Goal: Transaction & Acquisition: Purchase product/service

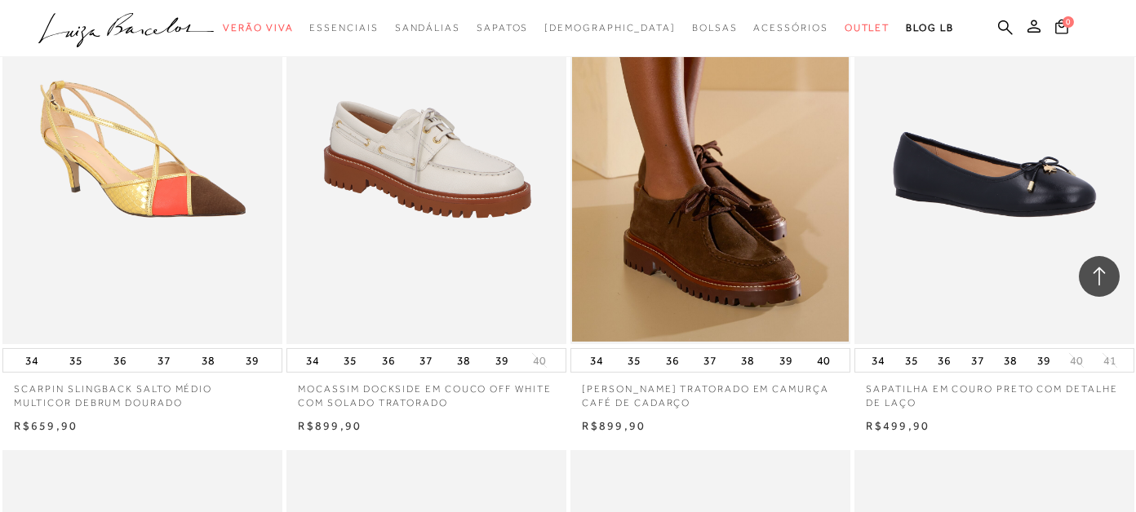
scroll to position [1958, 0]
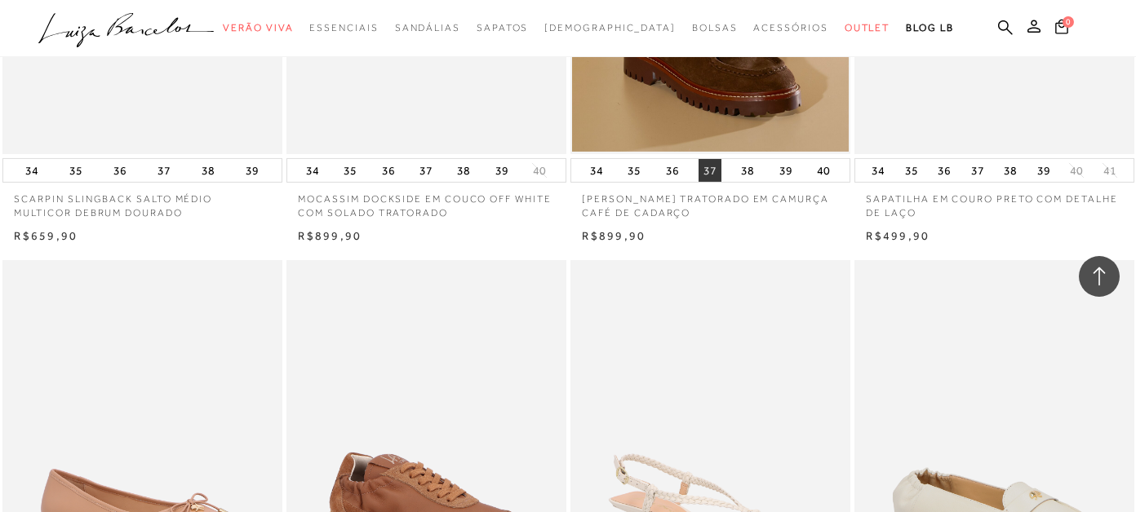
click at [712, 169] on button "37" at bounding box center [709, 170] width 23 height 23
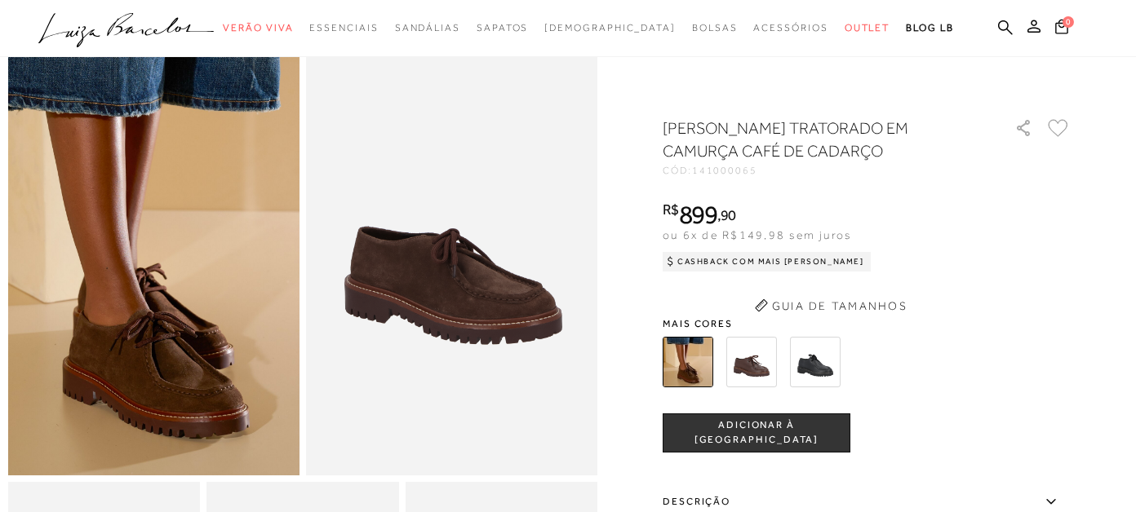
scroll to position [162, 0]
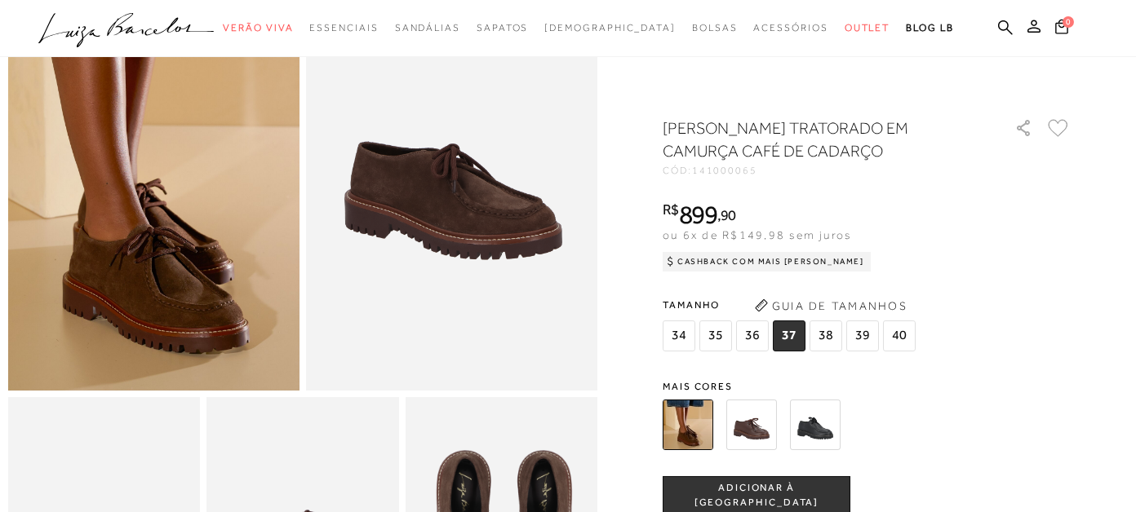
click at [756, 431] on img at bounding box center [751, 425] width 51 height 51
click at [817, 424] on img at bounding box center [815, 425] width 51 height 51
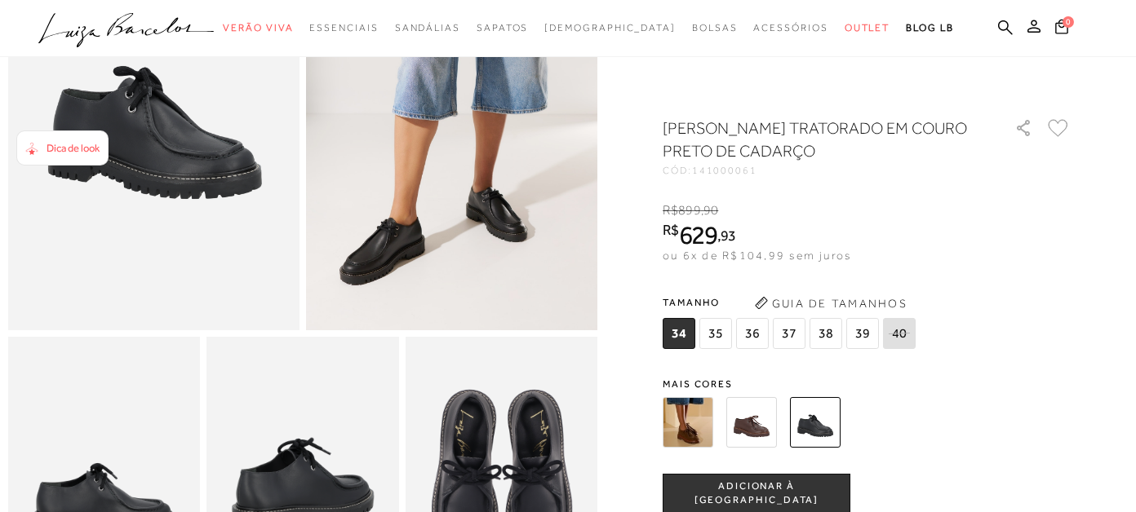
scroll to position [245, 0]
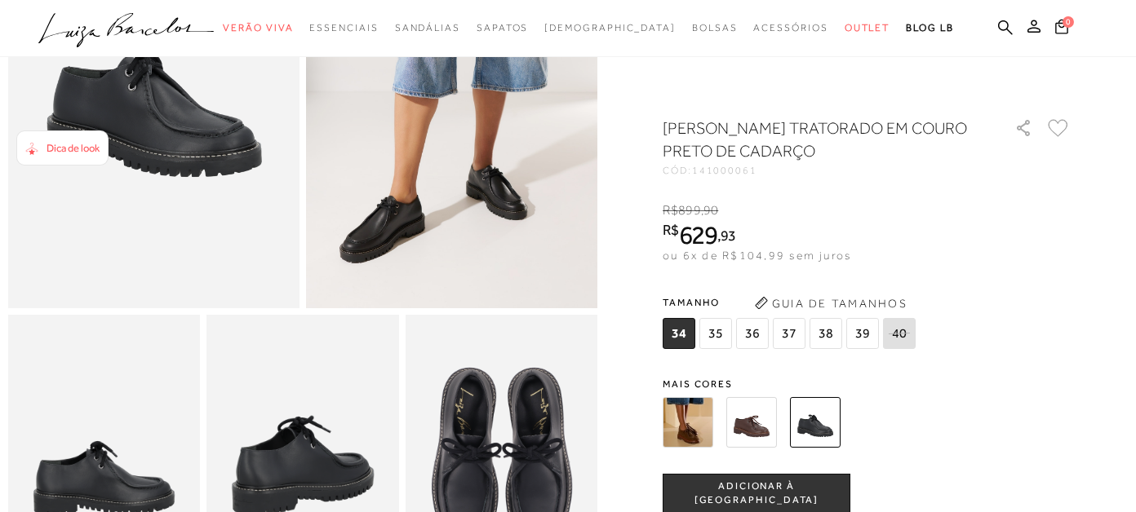
click at [696, 424] on img at bounding box center [688, 422] width 51 height 51
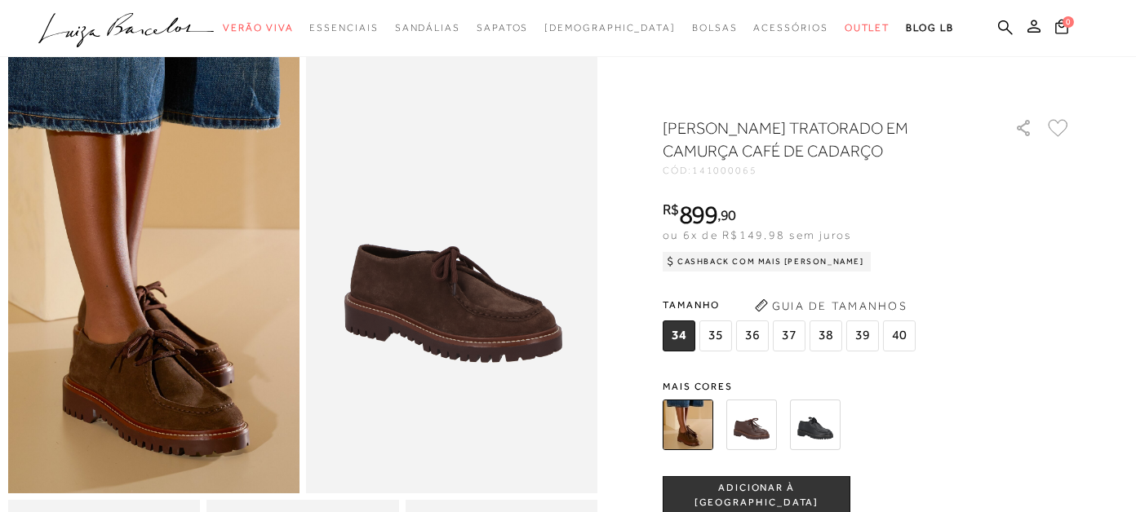
scroll to position [245, 0]
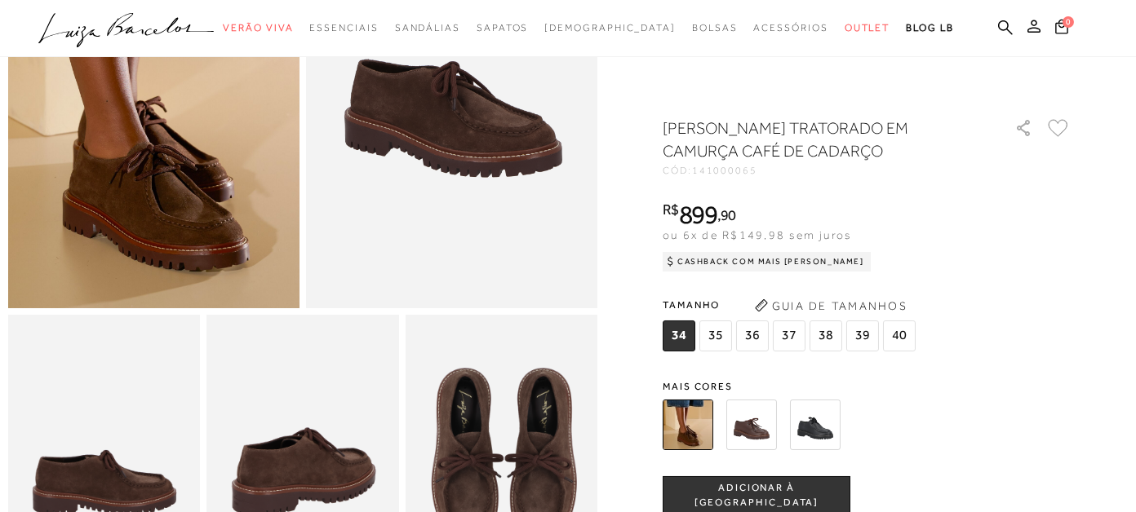
click at [789, 335] on span "37" at bounding box center [789, 336] width 33 height 31
click at [734, 497] on span "ADICIONAR À [GEOGRAPHIC_DATA]" at bounding box center [756, 495] width 186 height 29
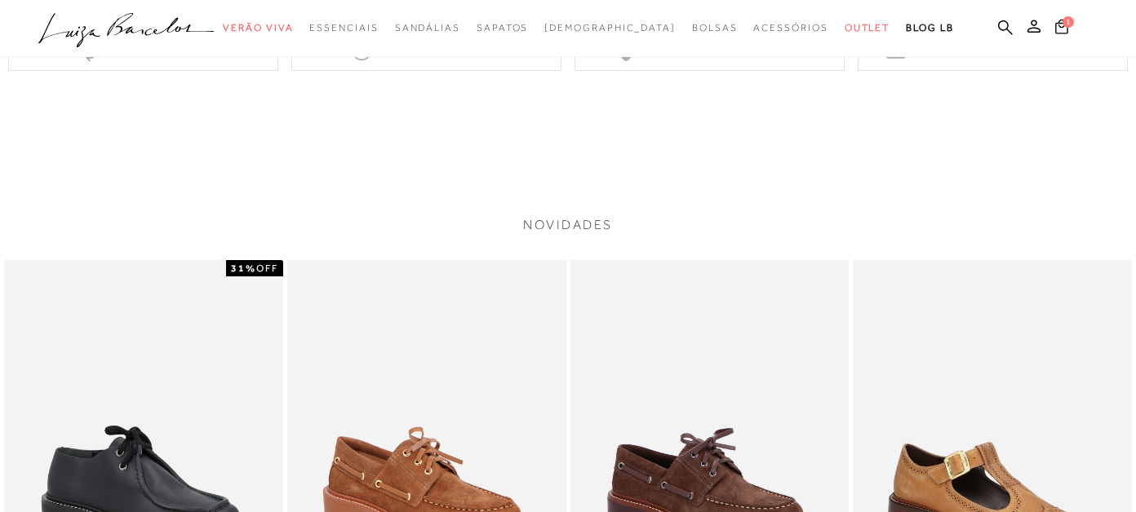
scroll to position [1631, 0]
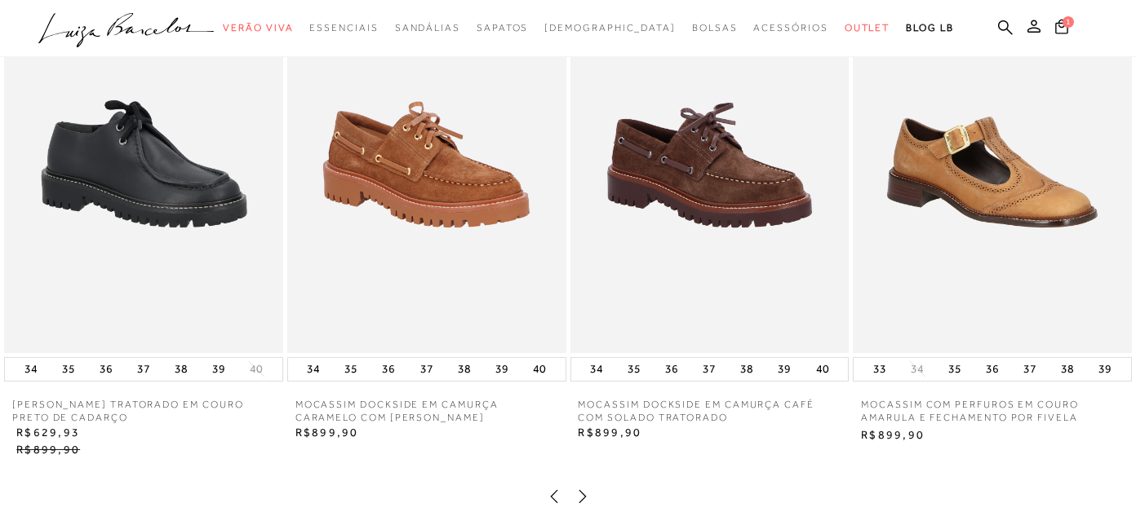
click at [712, 193] on img at bounding box center [709, 144] width 279 height 419
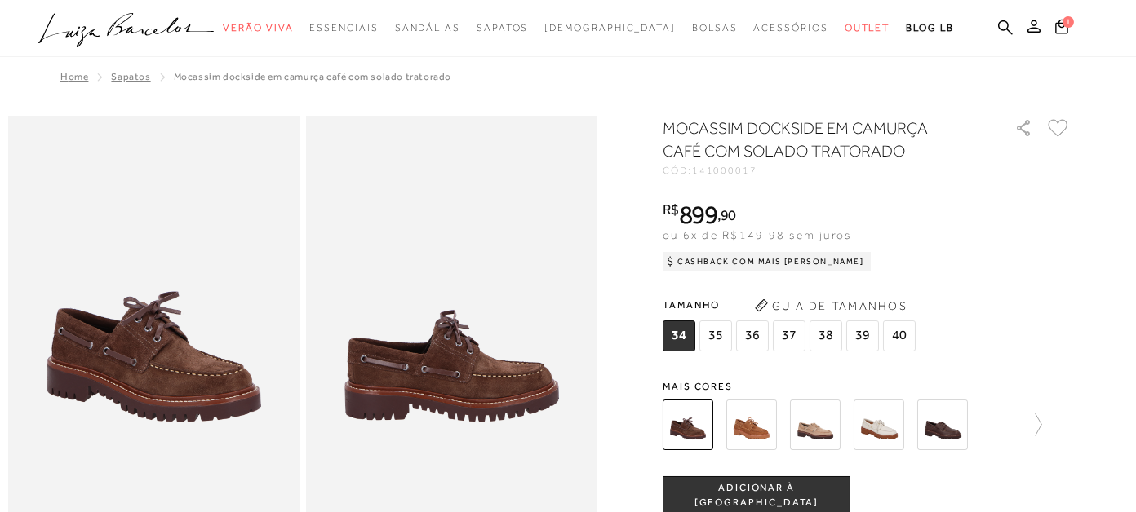
click at [166, 354] on img at bounding box center [153, 334] width 291 height 437
click at [366, 374] on img at bounding box center [451, 334] width 291 height 437
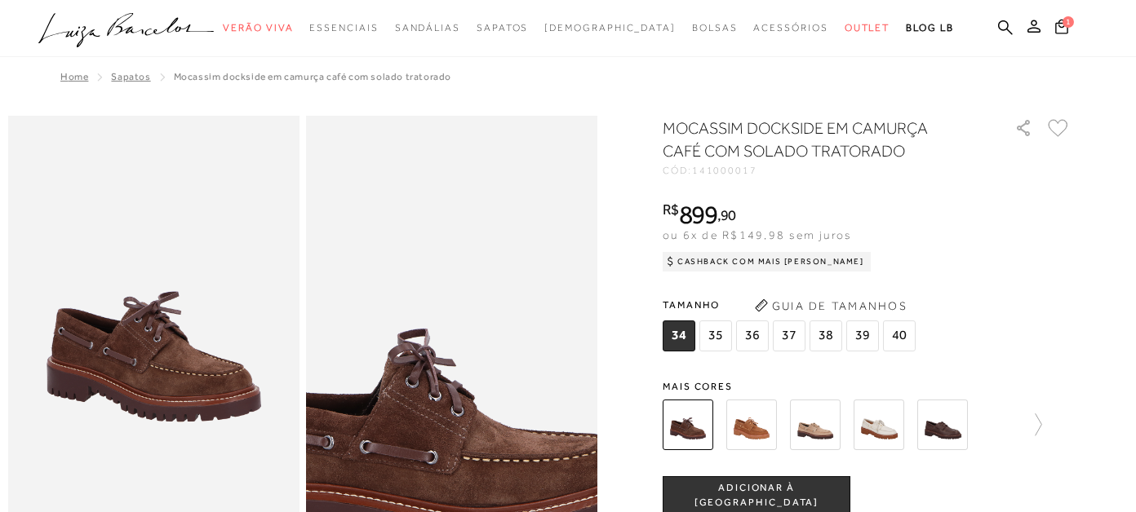
click at [486, 295] on img at bounding box center [420, 377] width 583 height 874
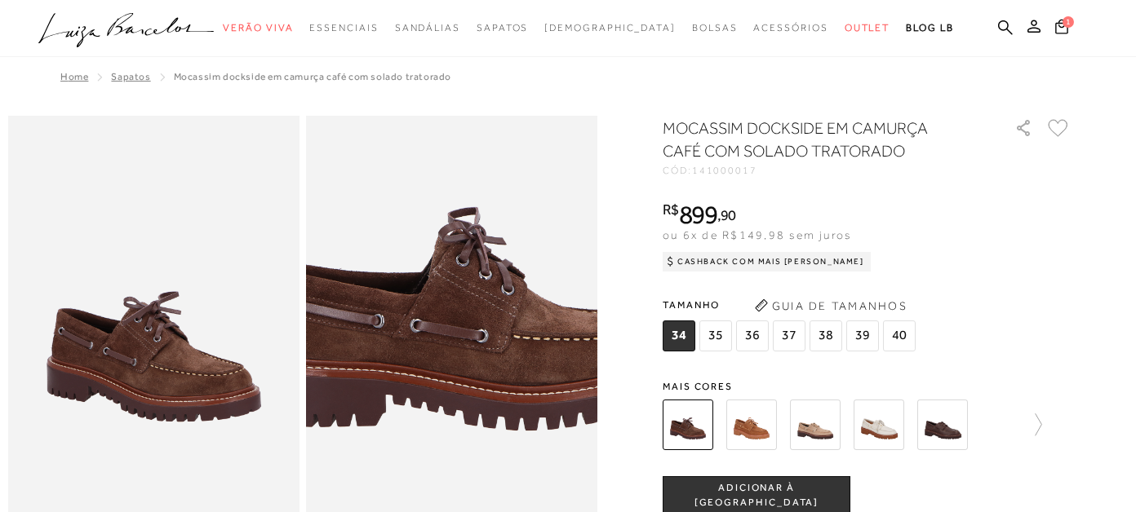
click at [435, 420] on img at bounding box center [471, 255] width 583 height 874
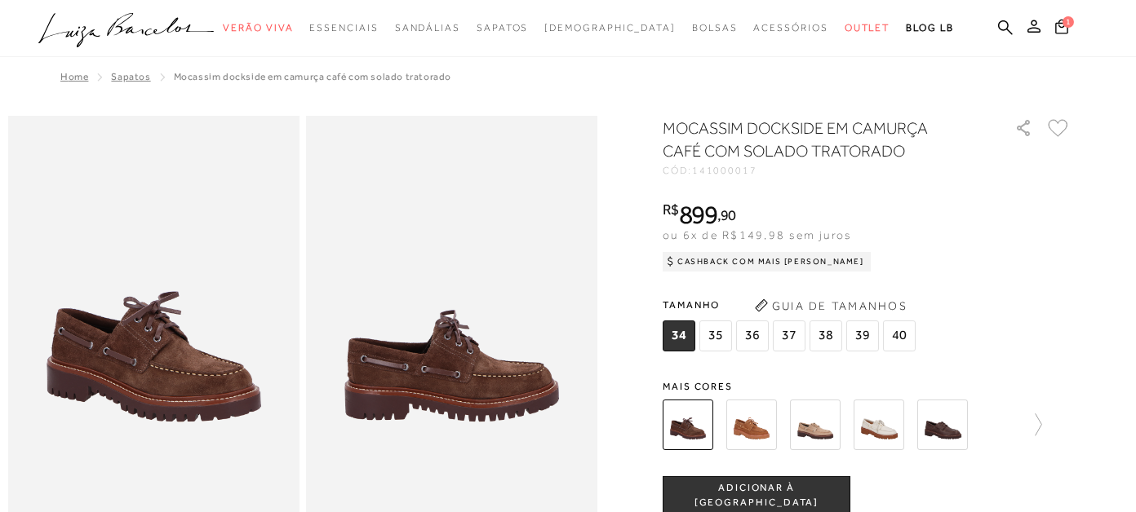
click at [109, 352] on img at bounding box center [153, 334] width 291 height 437
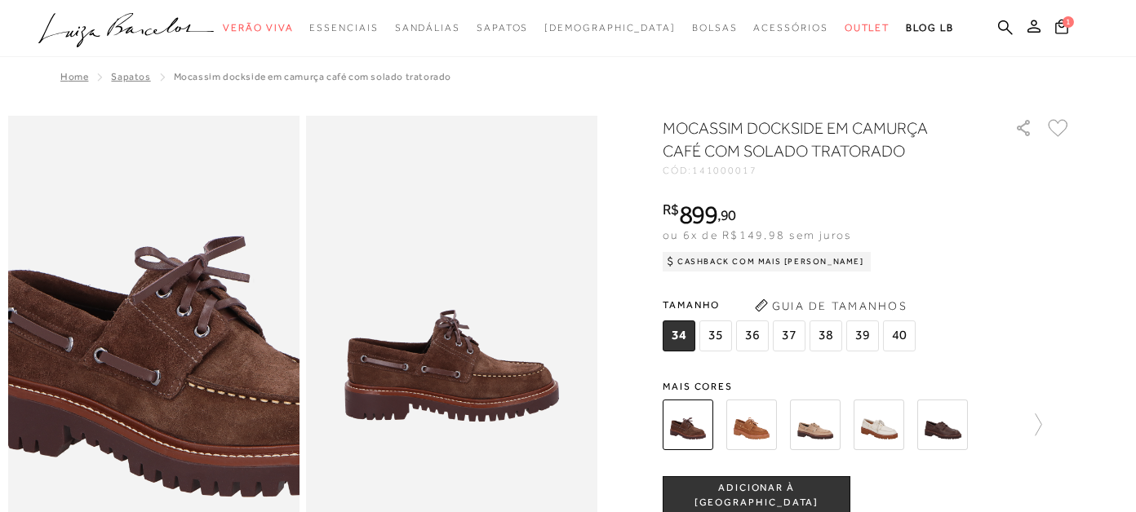
click at [109, 352] on img at bounding box center [195, 322] width 583 height 874
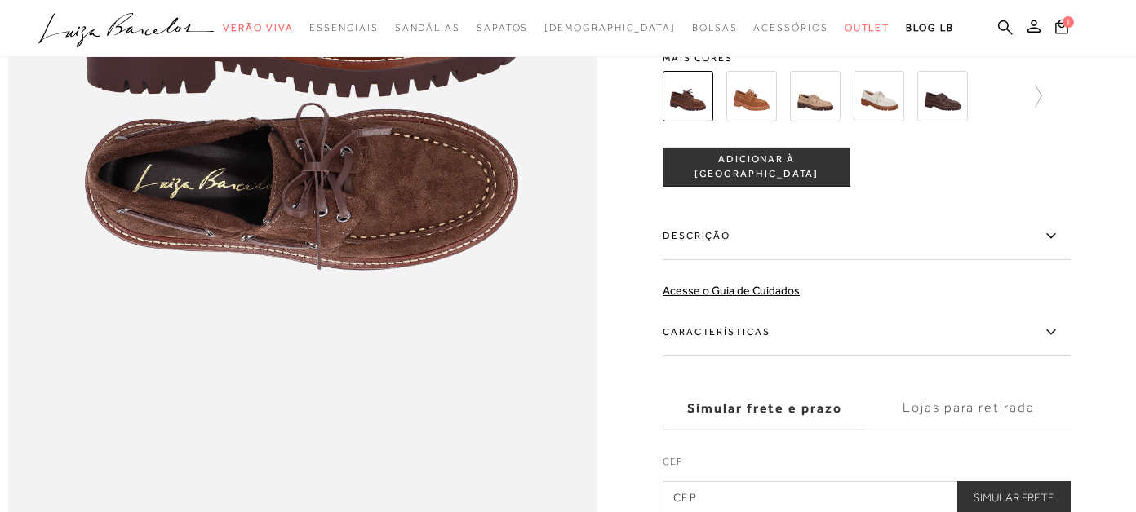
scroll to position [1061, 0]
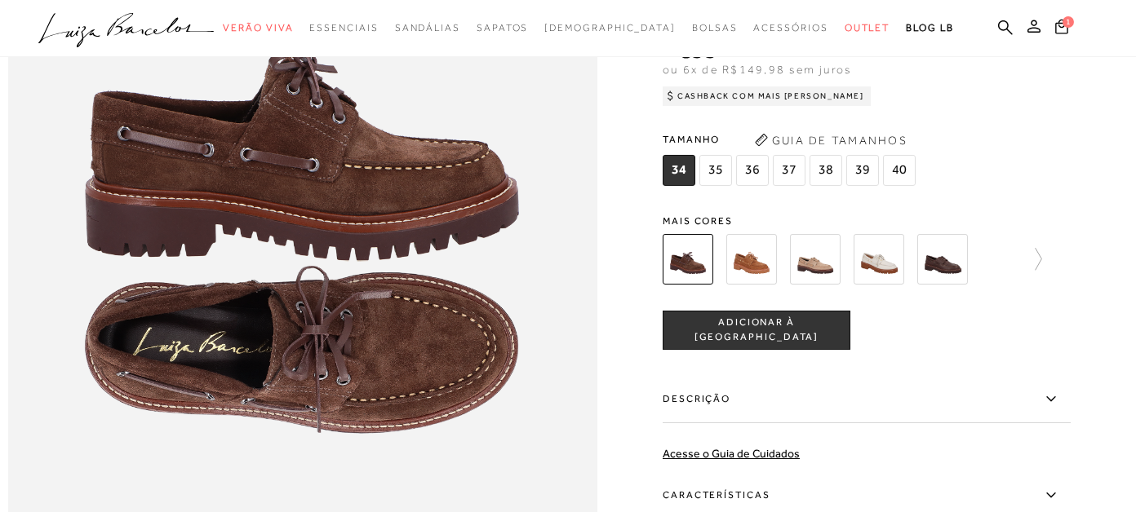
click at [785, 185] on span "37" at bounding box center [789, 169] width 33 height 31
click at [756, 344] on span "ADICIONAR À [GEOGRAPHIC_DATA]" at bounding box center [756, 330] width 186 height 29
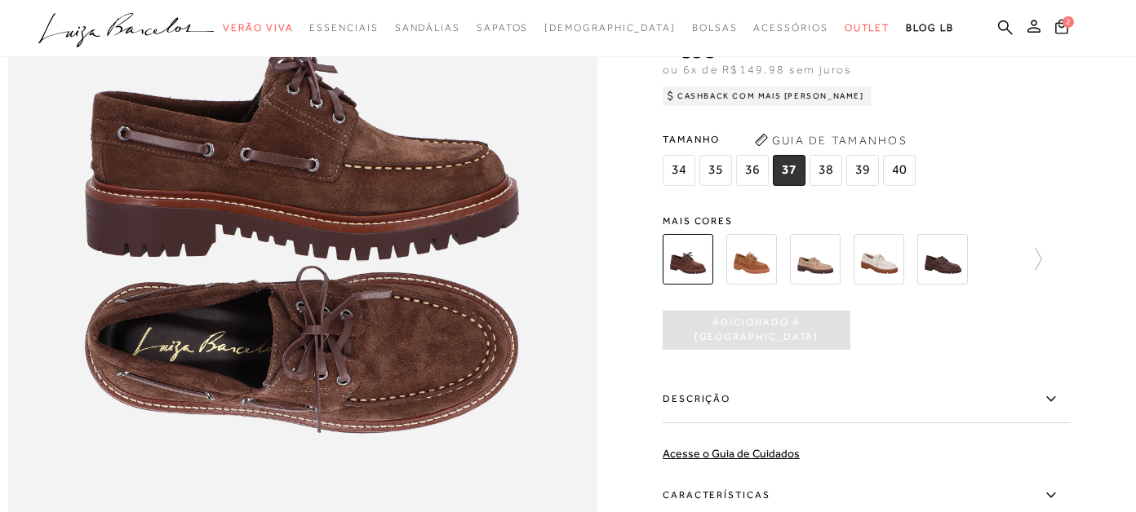
scroll to position [0, 0]
click at [116, 32] on icon ".a{fill-rule:evenodd;}" at bounding box center [126, 30] width 176 height 34
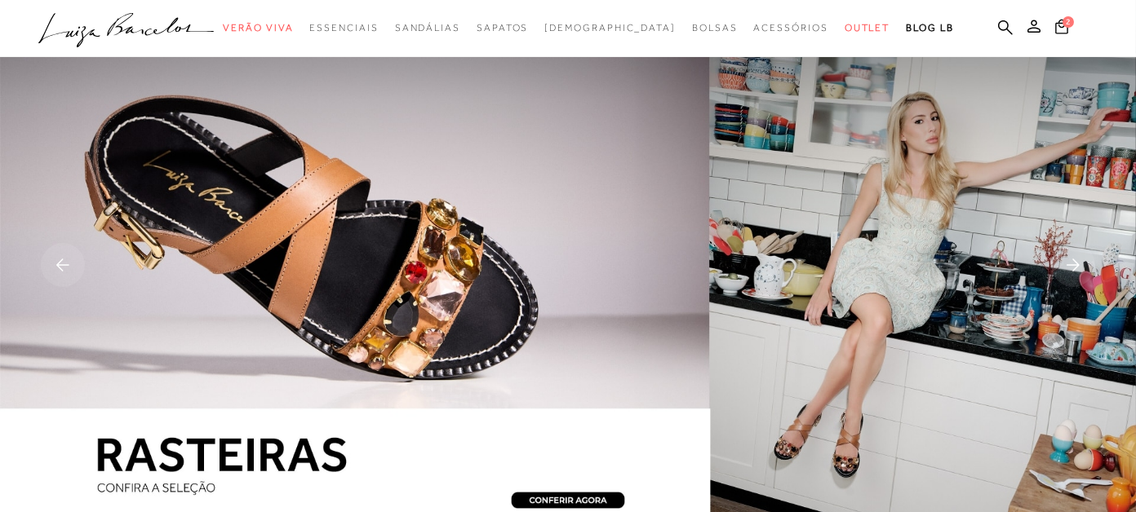
click at [139, 25] on icon ".a{fill-rule:evenodd;}" at bounding box center [126, 30] width 176 height 34
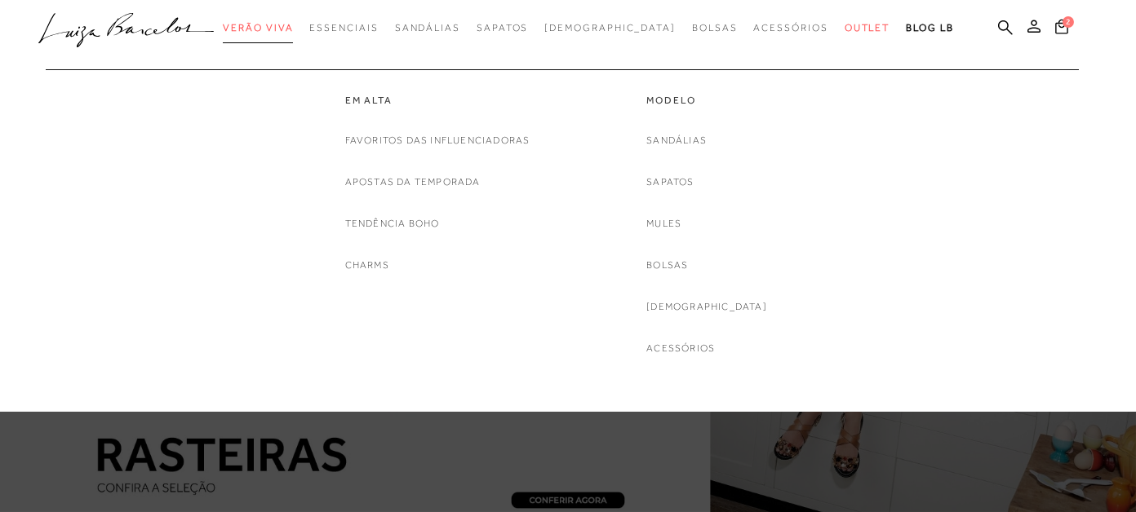
click at [293, 23] on span "Verão Viva" at bounding box center [258, 27] width 70 height 11
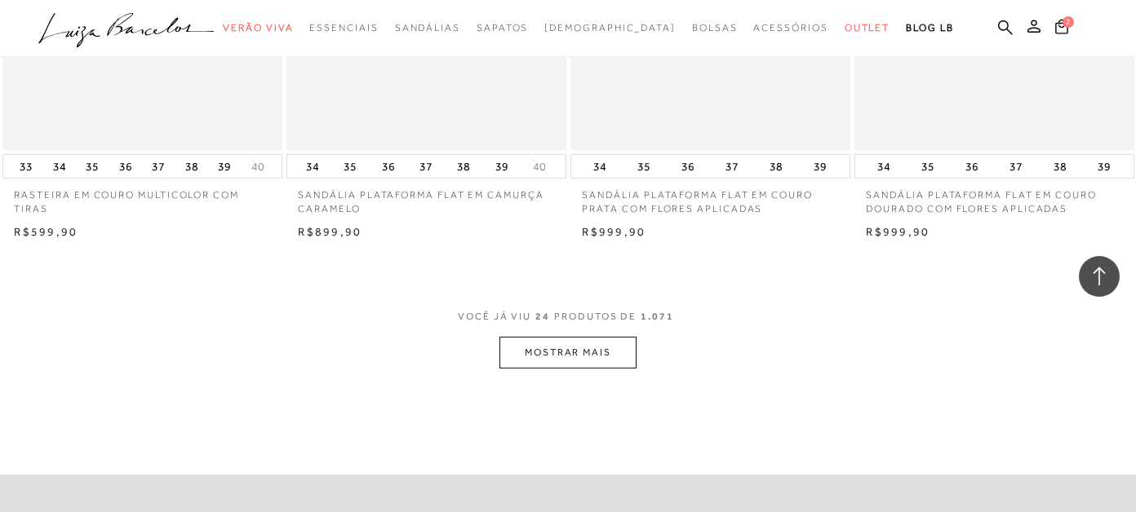
scroll to position [3019, 0]
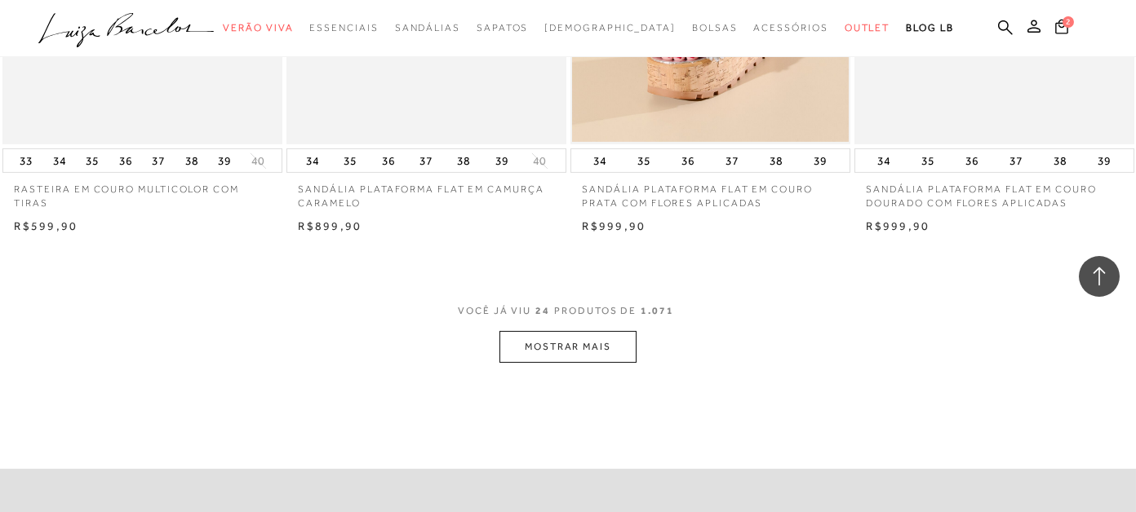
click at [605, 354] on button "MOSTRAR MAIS" at bounding box center [567, 347] width 137 height 32
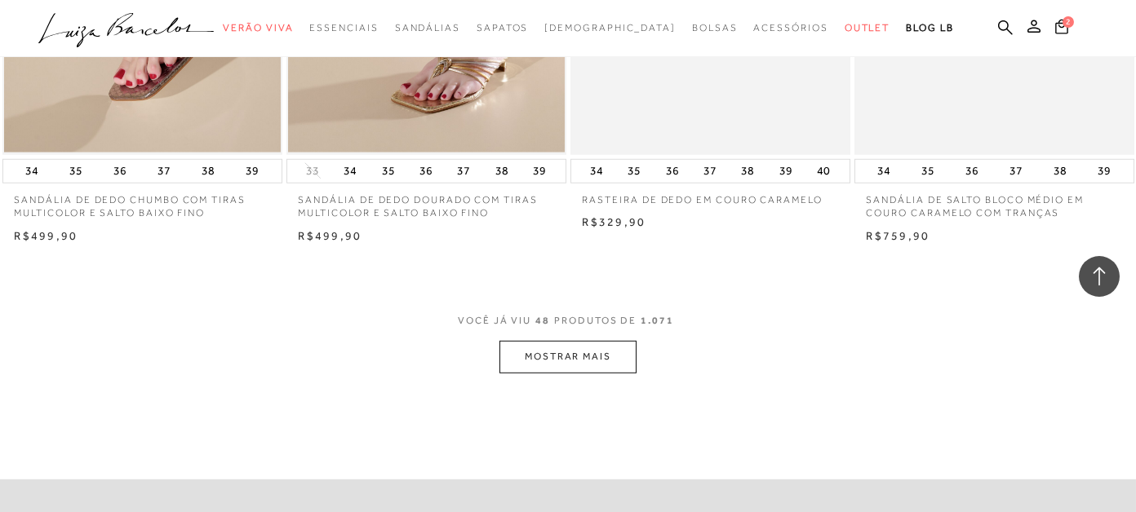
scroll to position [6201, 0]
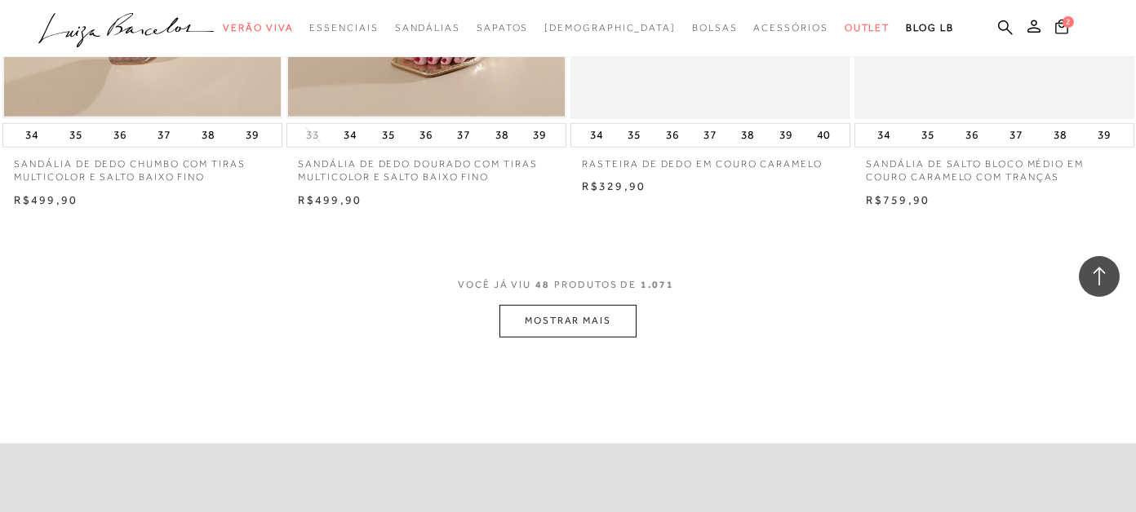
click at [551, 316] on button "MOSTRAR MAIS" at bounding box center [567, 321] width 137 height 32
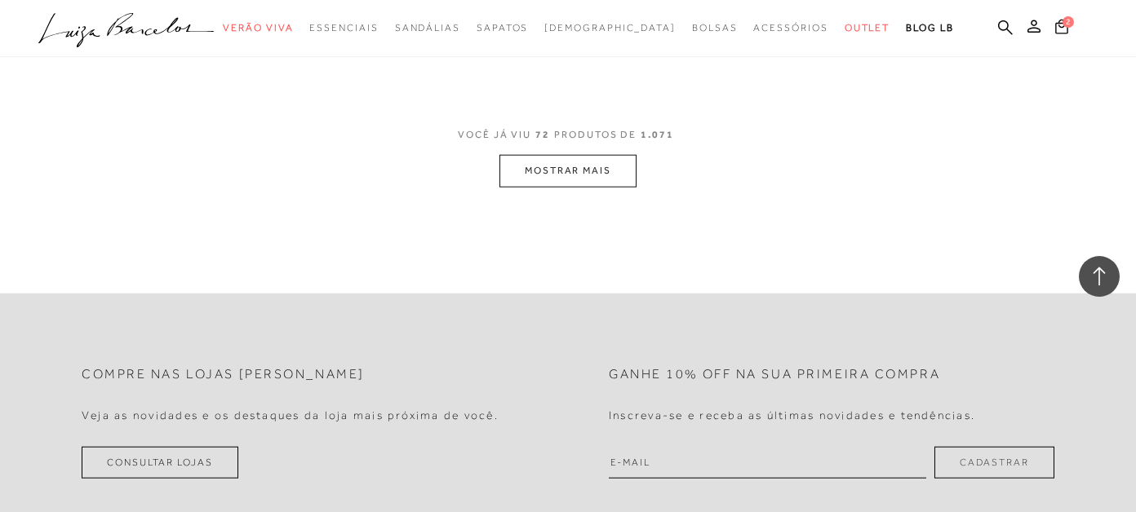
scroll to position [9547, 0]
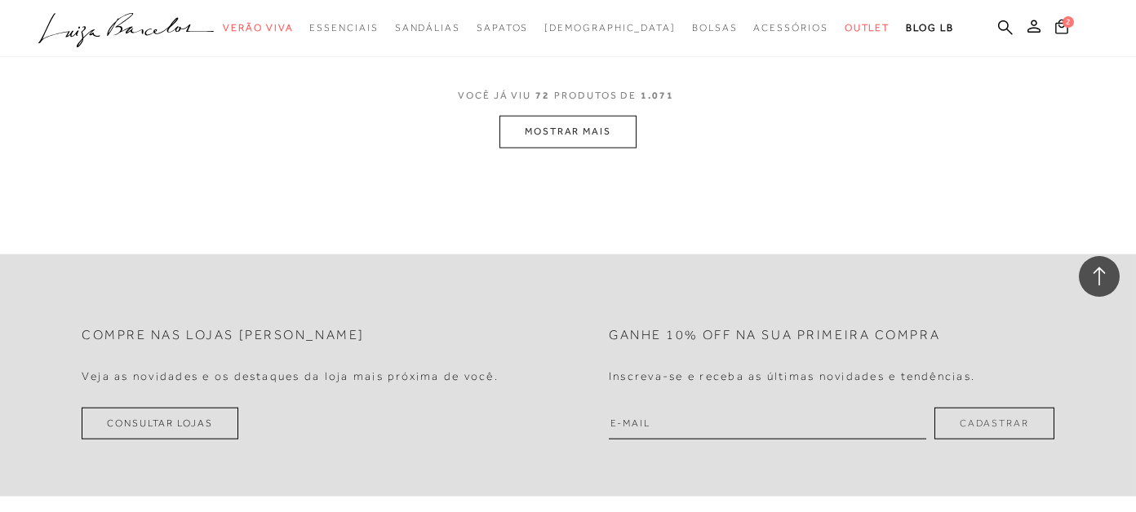
click at [530, 131] on button "MOSTRAR MAIS" at bounding box center [567, 132] width 137 height 32
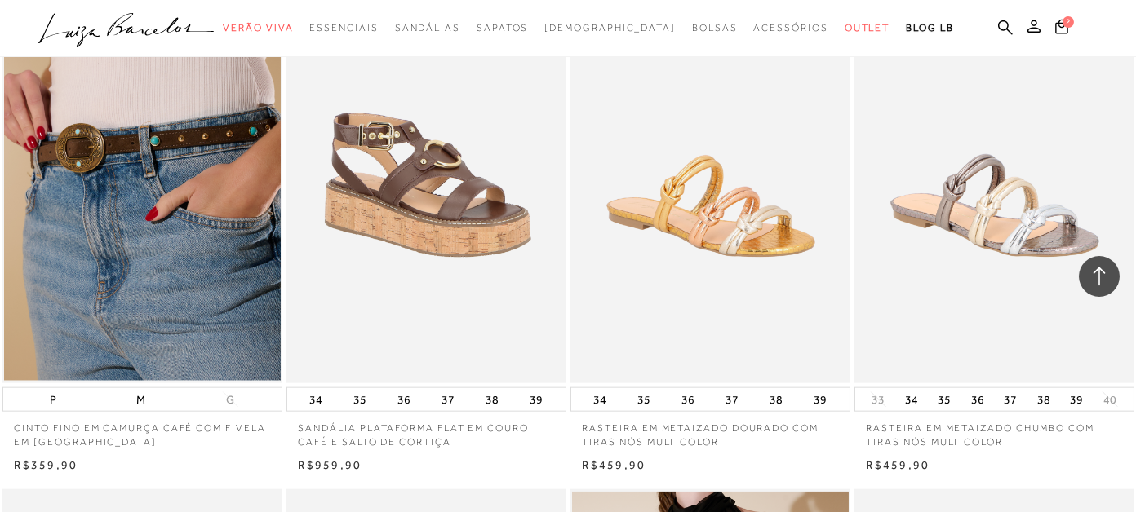
scroll to position [10118, 0]
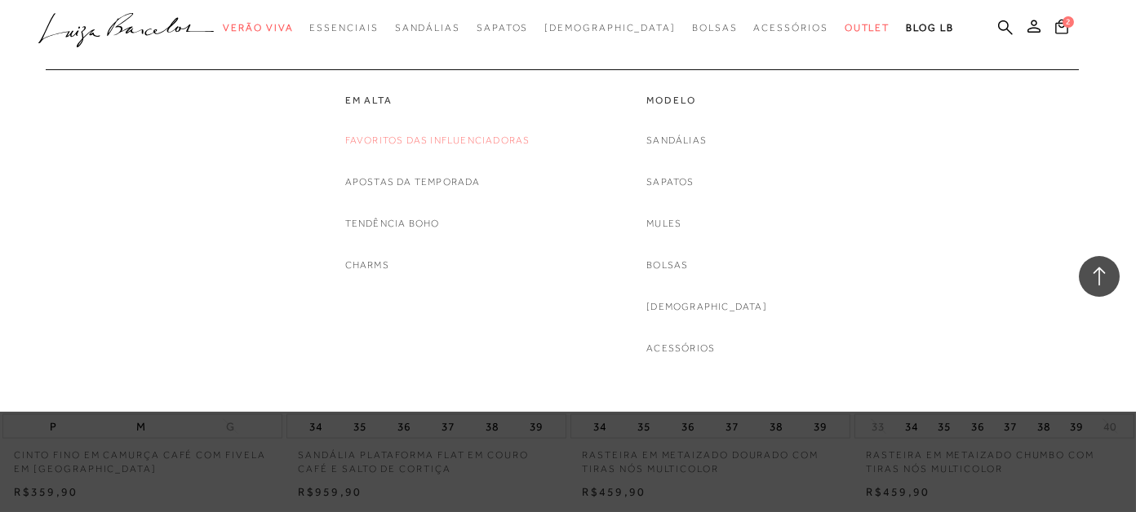
click at [379, 140] on link "Favoritos das Influenciadoras" at bounding box center [437, 140] width 185 height 17
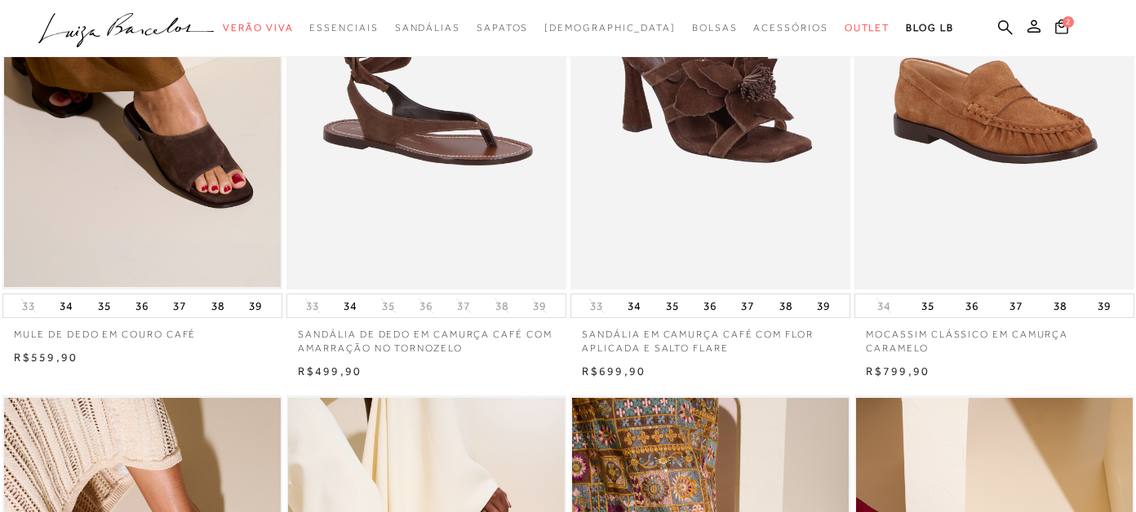
scroll to position [245, 0]
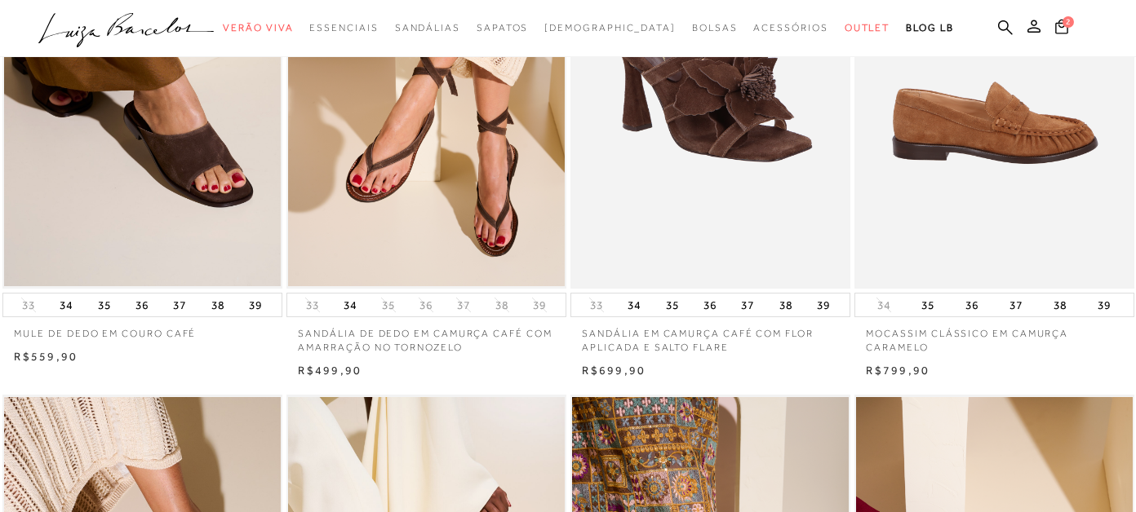
click at [992, 166] on img at bounding box center [995, 79] width 278 height 420
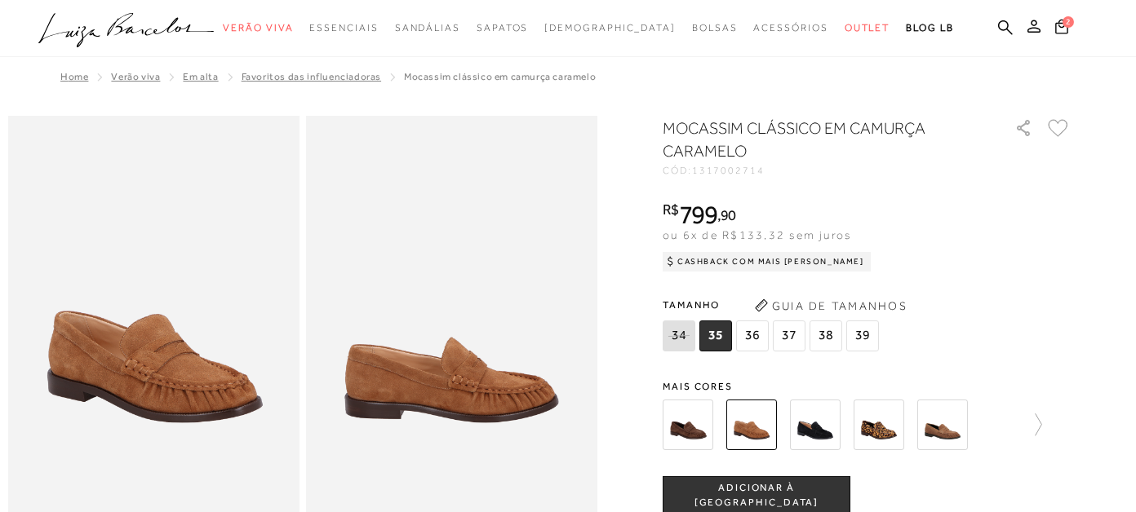
click at [937, 433] on img at bounding box center [942, 425] width 51 height 51
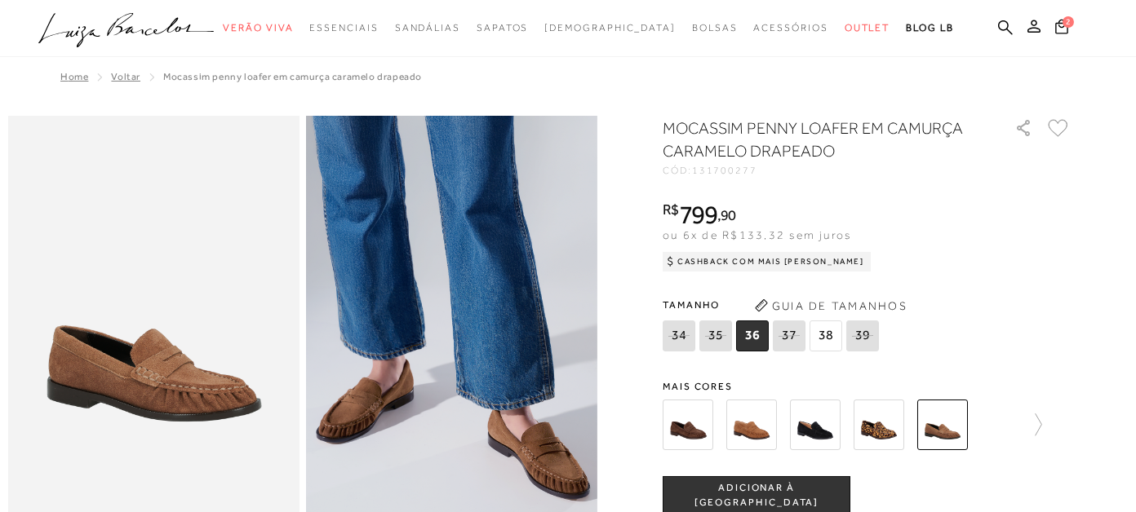
click at [873, 428] on img at bounding box center [879, 425] width 51 height 51
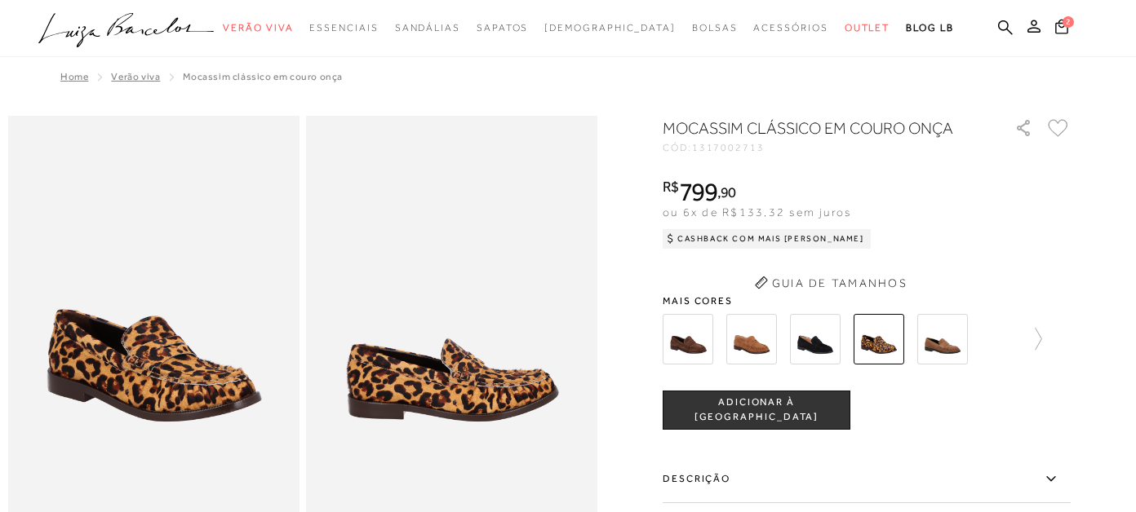
click at [812, 280] on button "Guia de Tamanhos" at bounding box center [830, 283] width 163 height 26
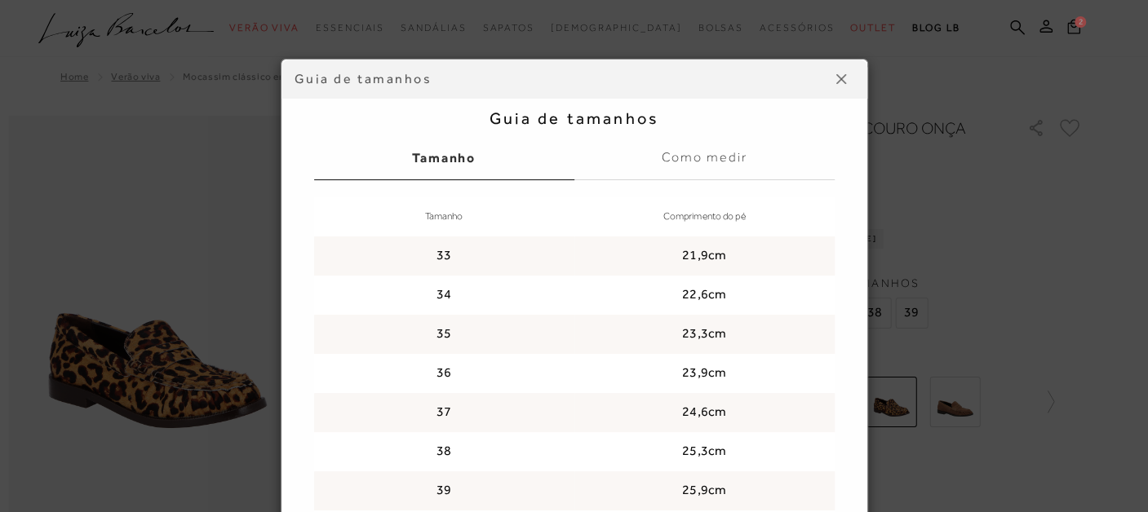
drag, startPoint x: 1020, startPoint y: 195, endPoint x: 975, endPoint y: 298, distance: 112.2
click at [1020, 196] on div "Guia de tamanhos Guia de tamanhos [GEOGRAPHIC_DATA] Como medir Tamanho Comprime…" at bounding box center [574, 256] width 1148 height 512
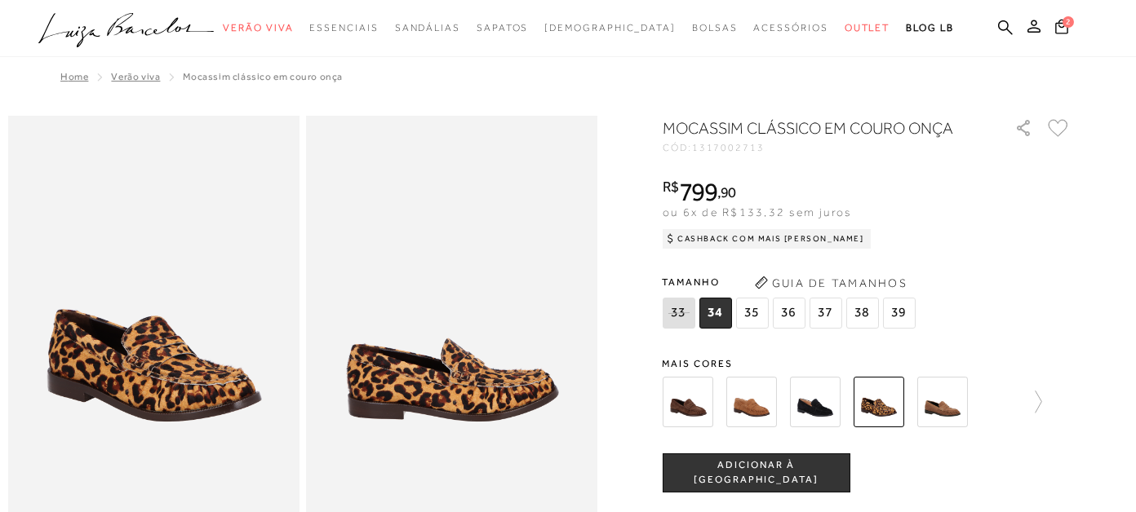
click at [817, 406] on img at bounding box center [815, 402] width 51 height 51
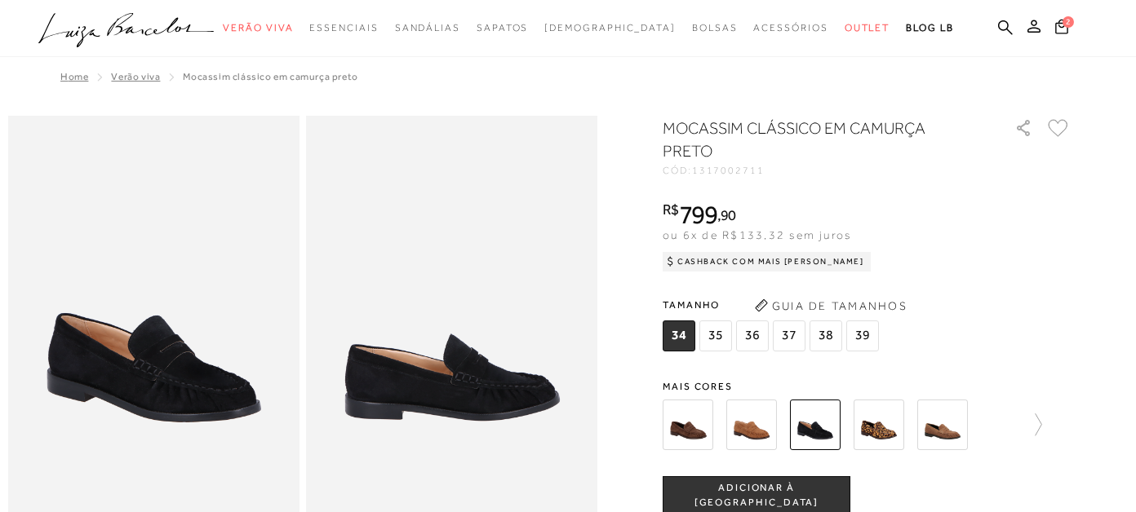
click at [753, 425] on img at bounding box center [751, 425] width 51 height 51
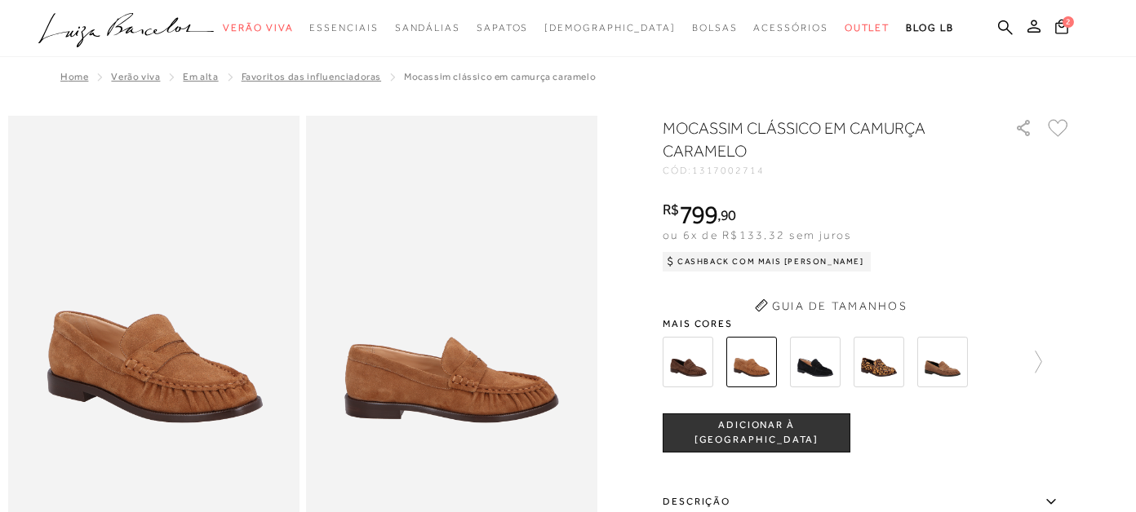
click at [702, 360] on div "MOCASSIM CLÁSSICO EM CAMURÇA CARAMELO CÓD: 1317002714 × É necessário selecionar…" at bounding box center [867, 448] width 408 height 663
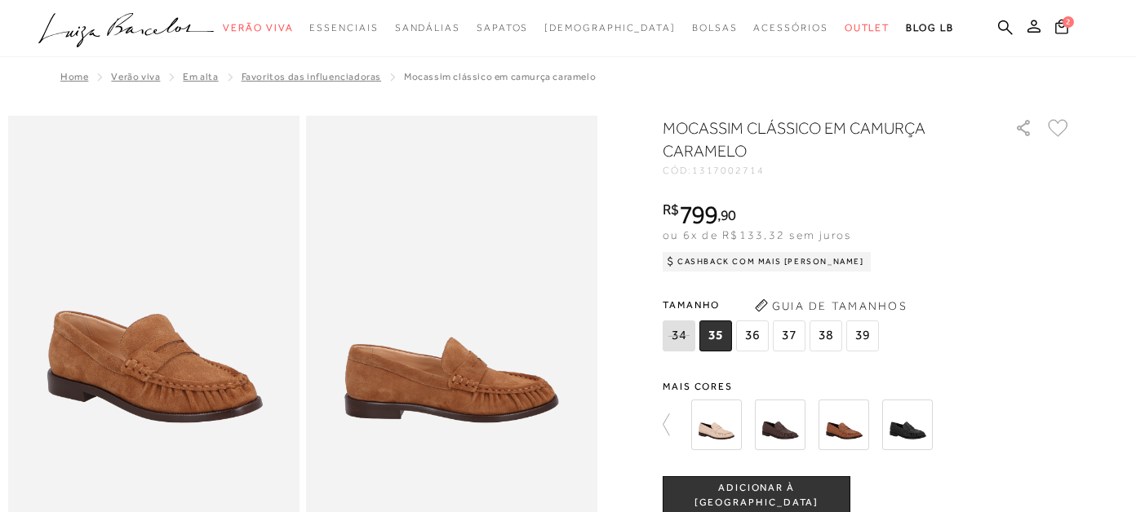
click at [714, 423] on img at bounding box center [716, 425] width 51 height 51
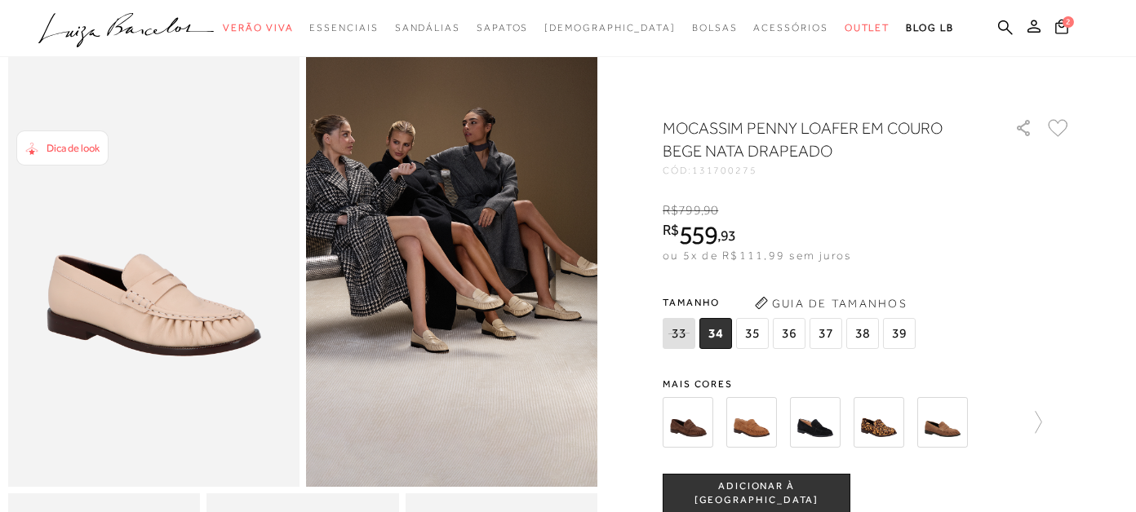
scroll to position [162, 0]
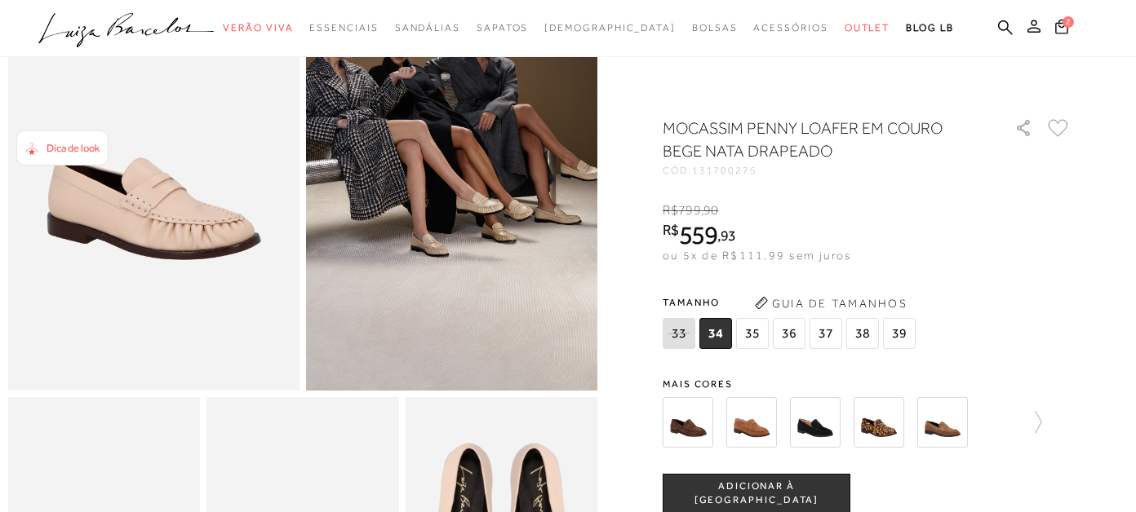
click at [756, 428] on img at bounding box center [751, 422] width 51 height 51
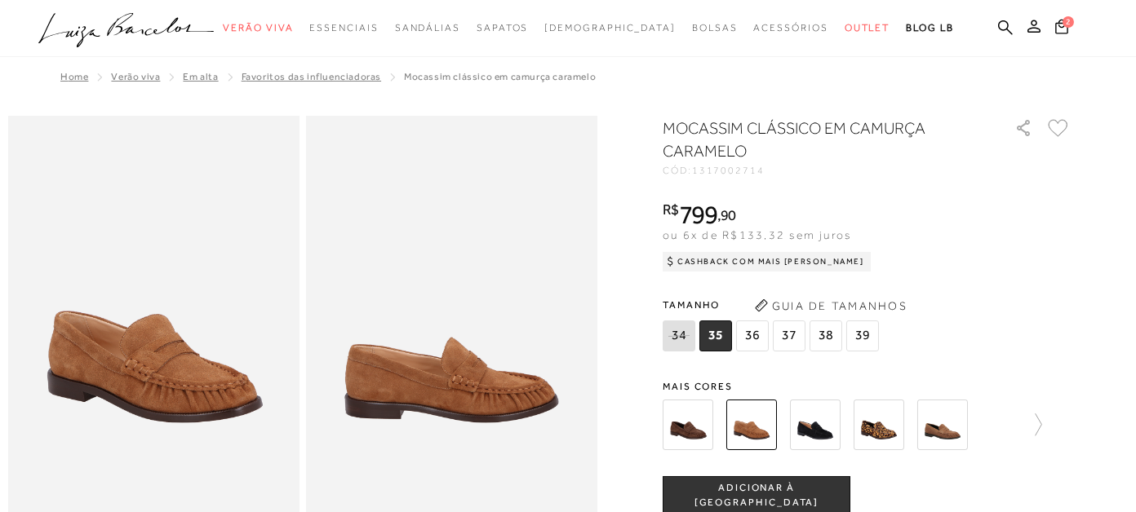
click at [809, 428] on img at bounding box center [815, 425] width 51 height 51
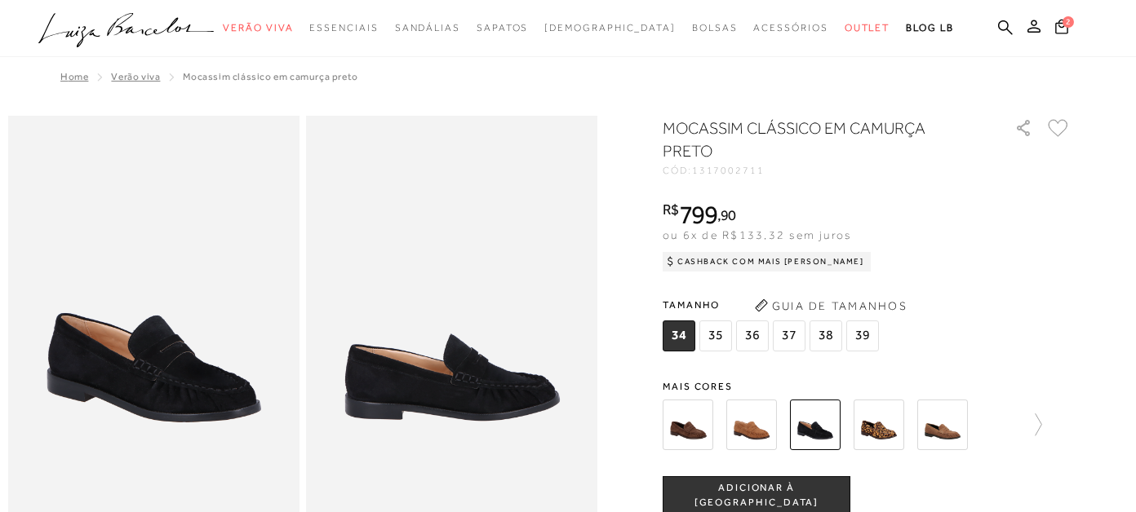
click at [938, 425] on img at bounding box center [942, 425] width 51 height 51
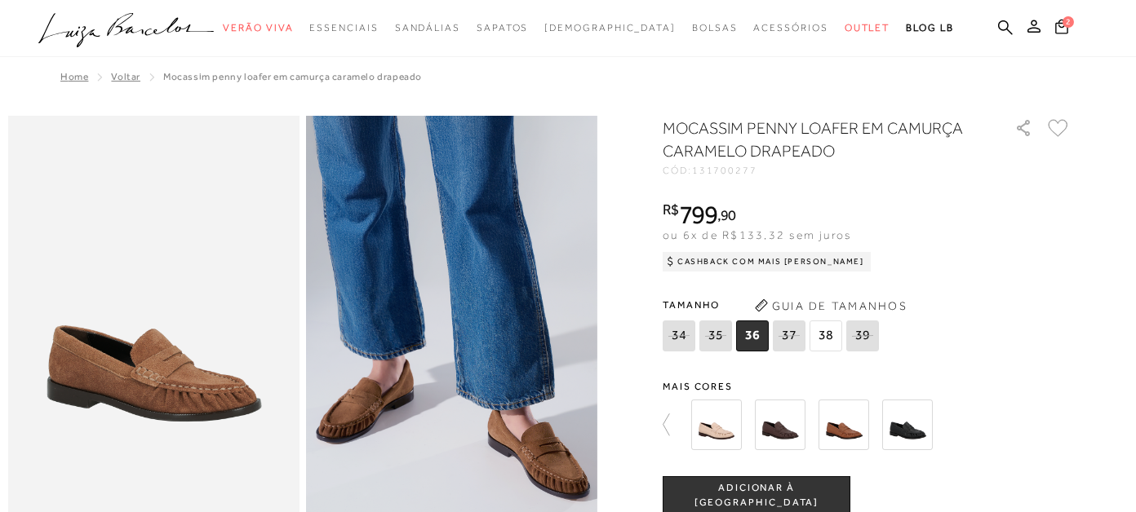
click at [840, 422] on img at bounding box center [843, 425] width 51 height 51
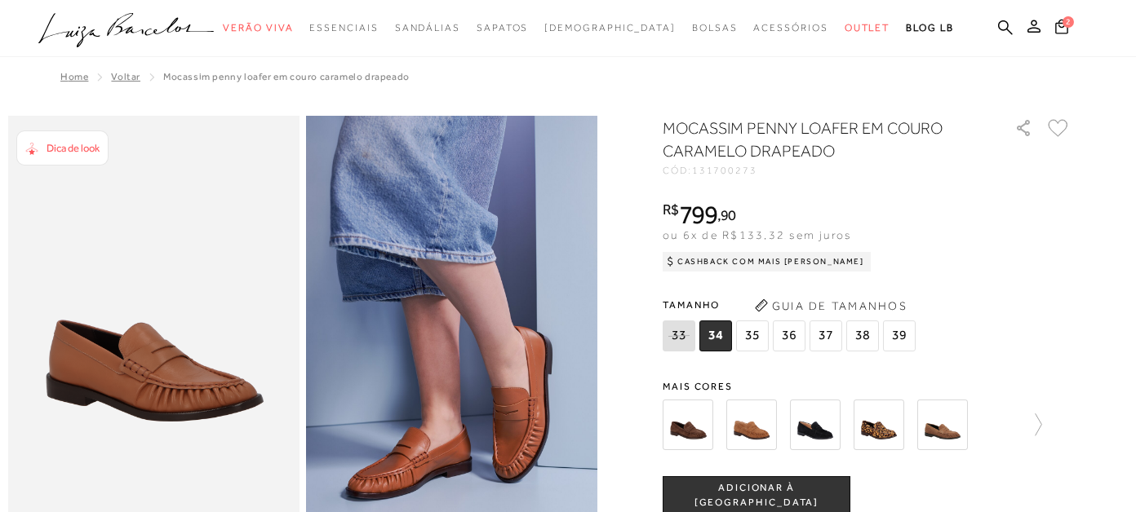
click at [953, 427] on img at bounding box center [942, 425] width 51 height 51
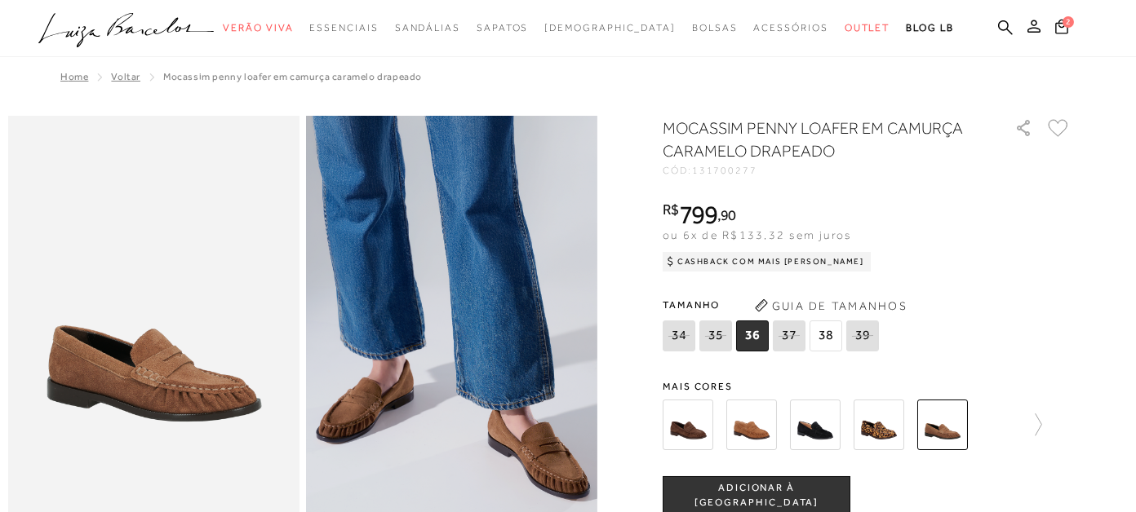
click at [692, 429] on img at bounding box center [688, 425] width 51 height 51
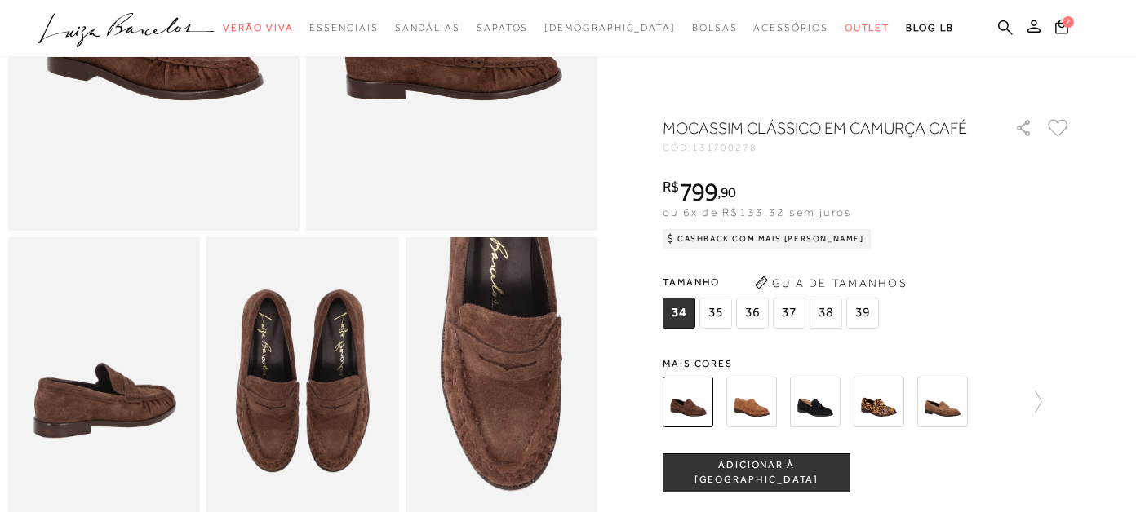
scroll to position [408, 0]
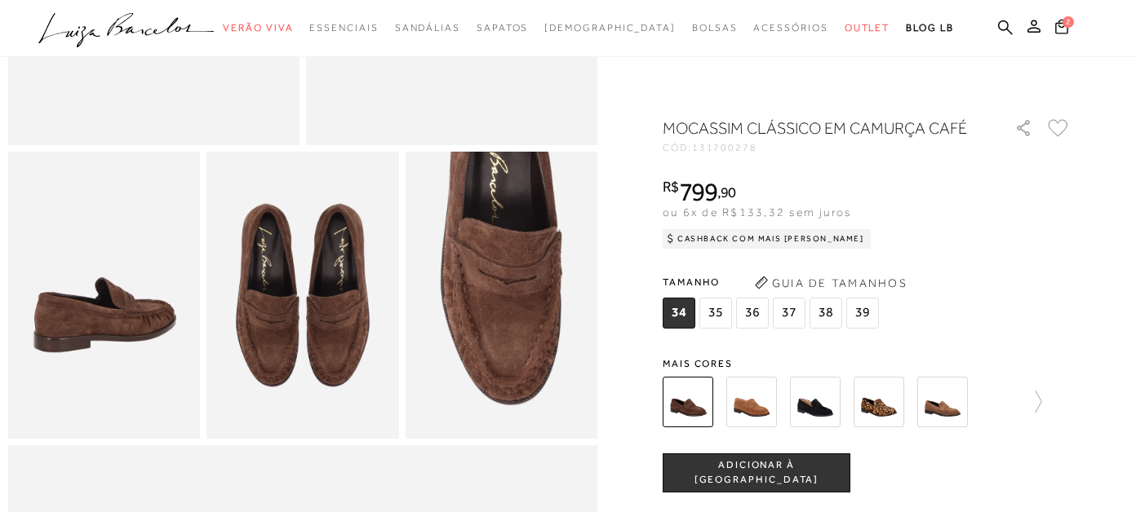
click at [757, 419] on img at bounding box center [751, 402] width 51 height 51
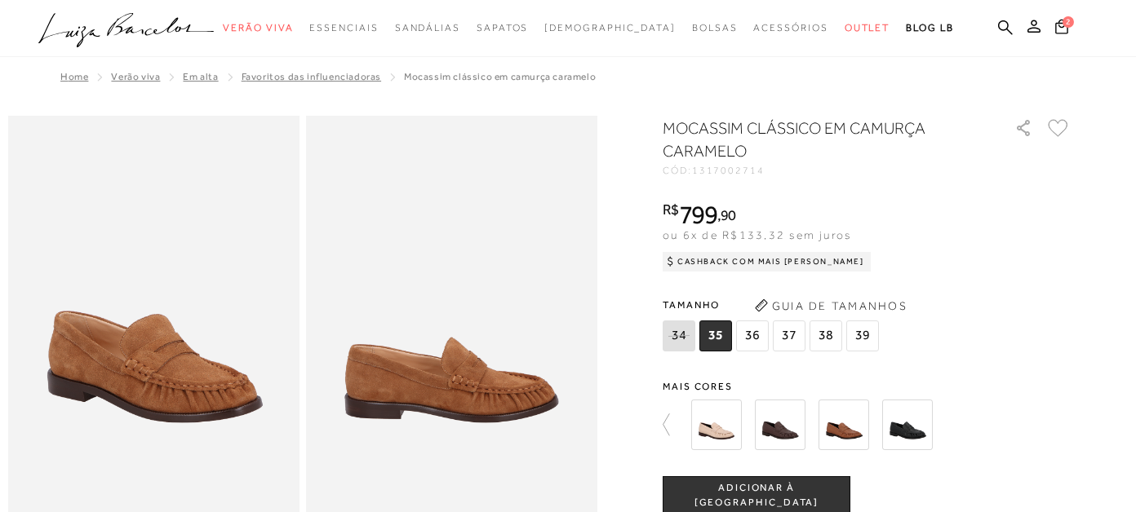
click at [903, 429] on img at bounding box center [907, 425] width 51 height 51
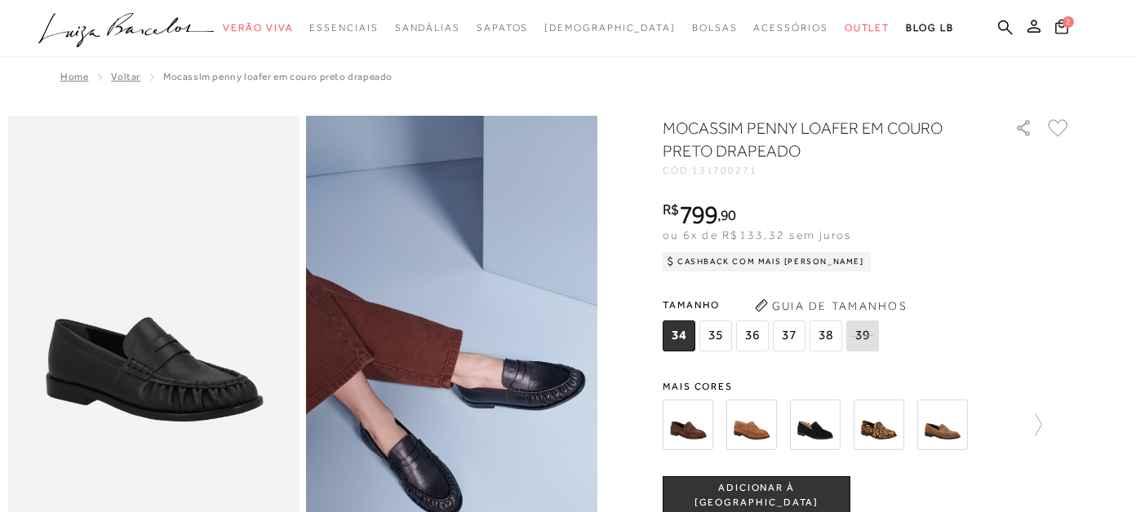
click at [686, 432] on img at bounding box center [688, 425] width 51 height 51
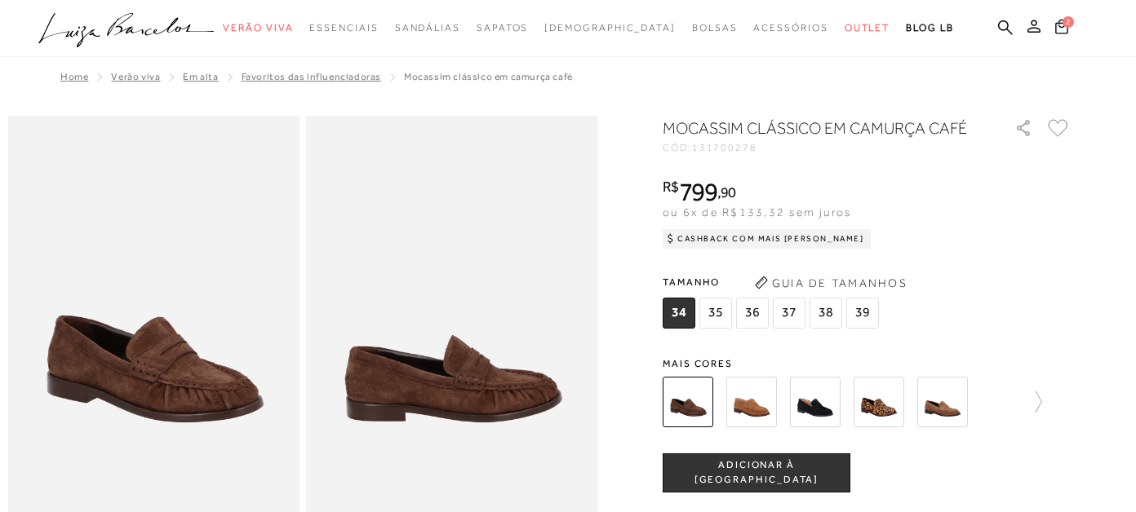
click at [760, 401] on img at bounding box center [751, 402] width 51 height 51
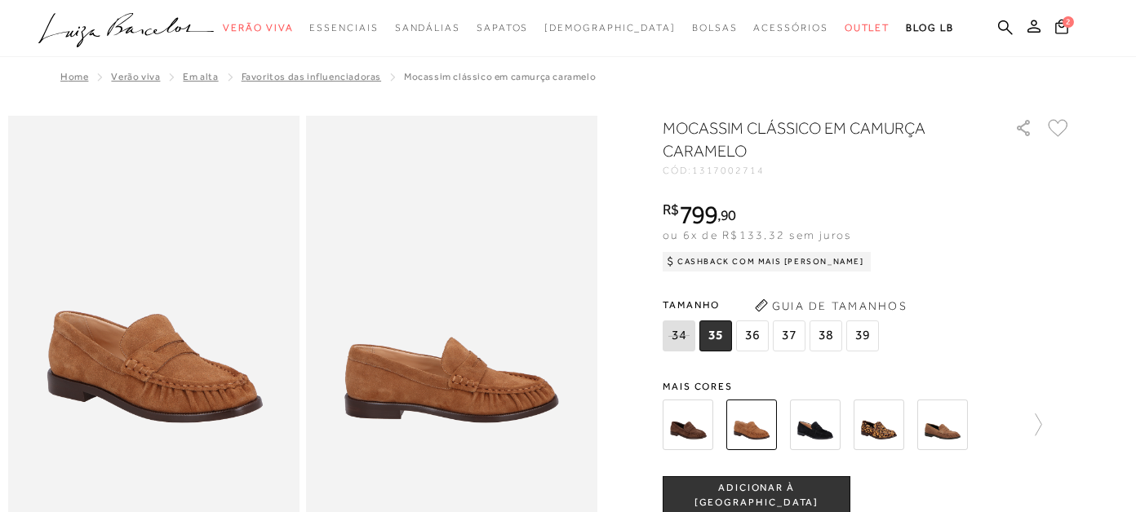
click at [693, 366] on div "MOCASSIM CLÁSSICO EM CAMURÇA CARAMELO CÓD: 1317002714 × É necessário selecionar…" at bounding box center [867, 480] width 408 height 726
click at [686, 411] on img at bounding box center [688, 425] width 51 height 51
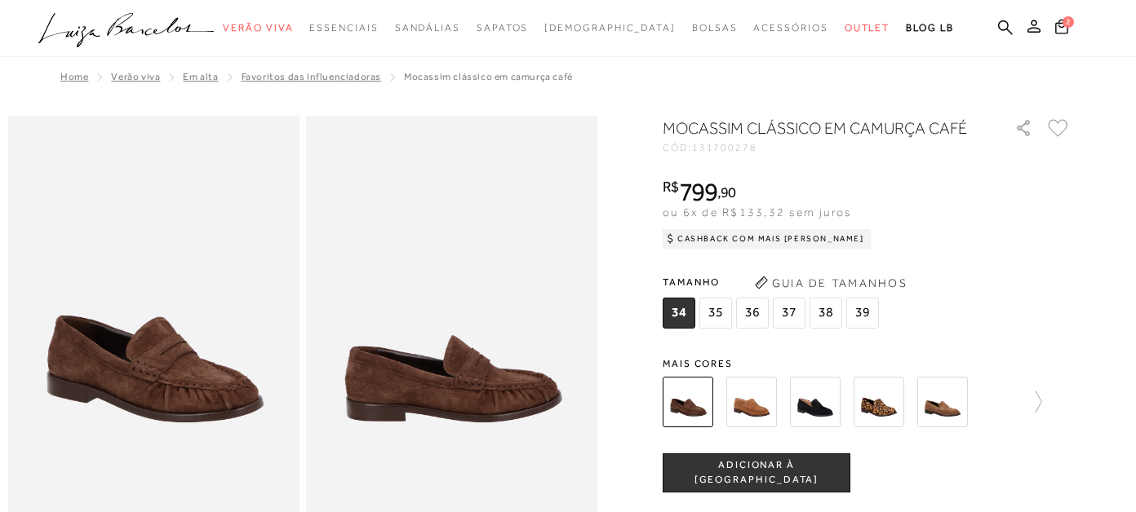
click at [787, 314] on span "37" at bounding box center [789, 313] width 33 height 31
click at [752, 474] on span "ADICIONAR À [GEOGRAPHIC_DATA]" at bounding box center [756, 473] width 186 height 29
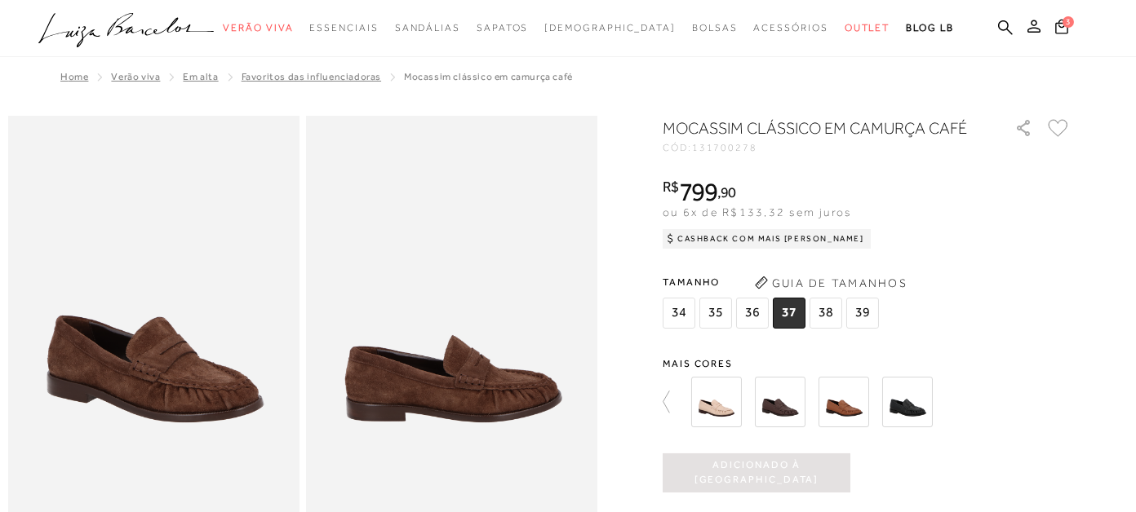
click at [299, 73] on span "Favoritos das Influenciadoras" at bounding box center [312, 76] width 140 height 11
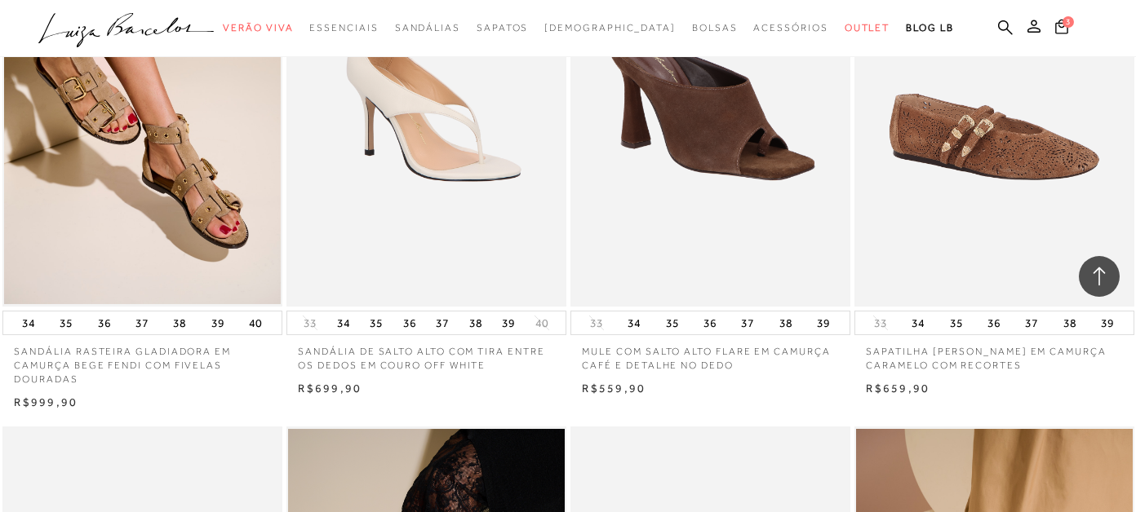
scroll to position [1060, 0]
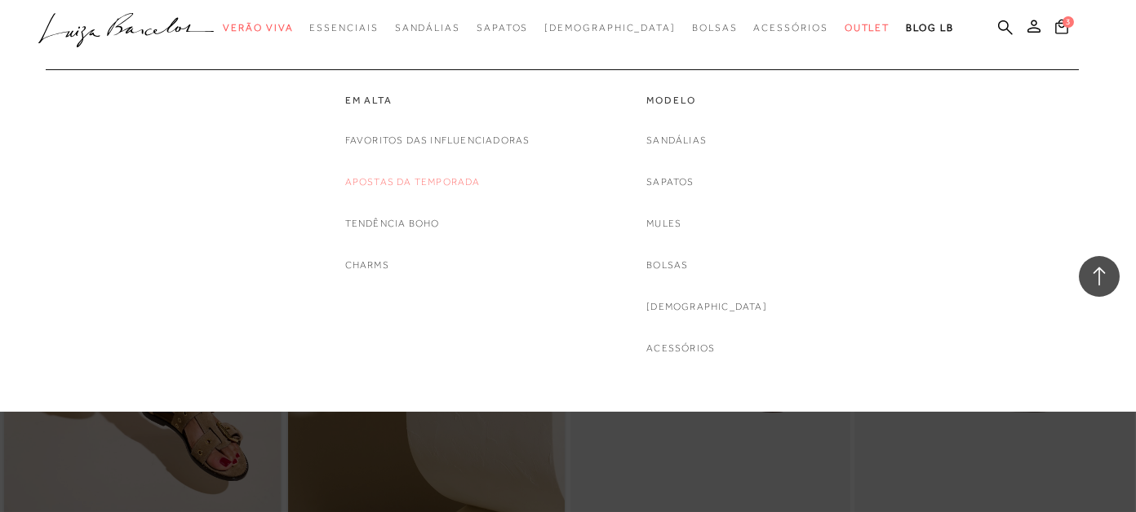
click at [387, 182] on link "Apostas da Temporada" at bounding box center [412, 182] width 135 height 17
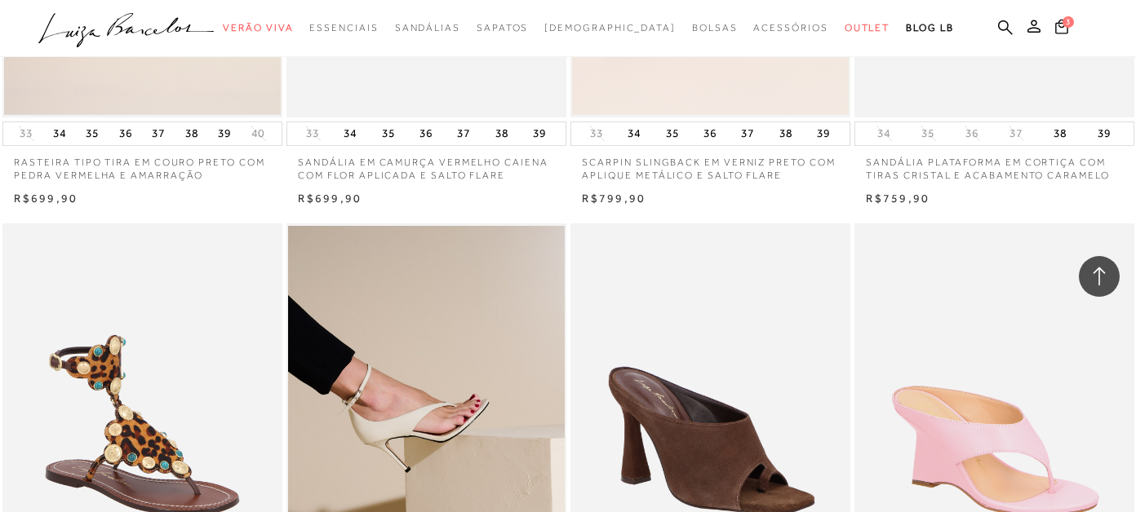
scroll to position [897, 0]
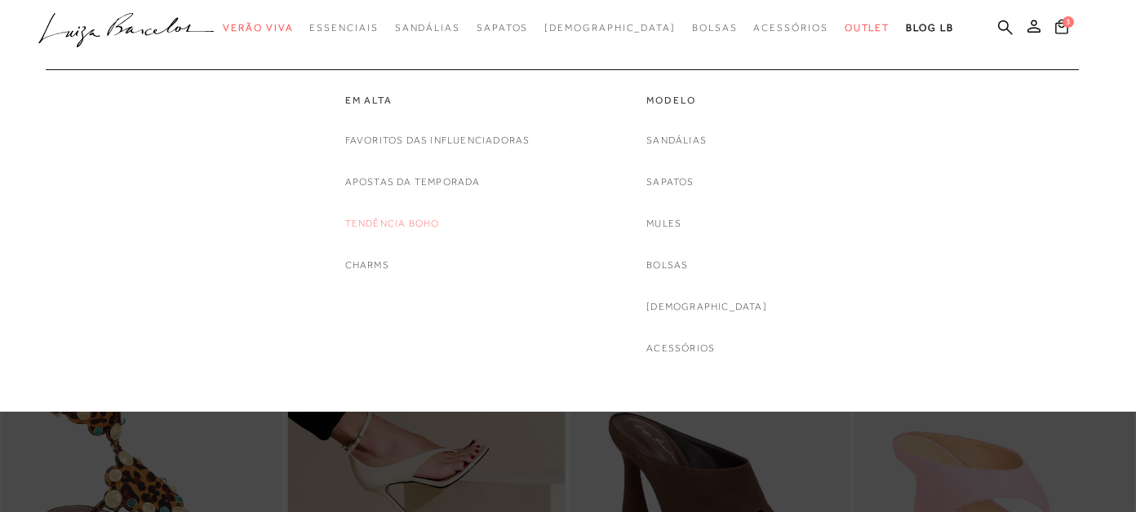
click at [384, 219] on link "Tendência Boho" at bounding box center [392, 223] width 95 height 17
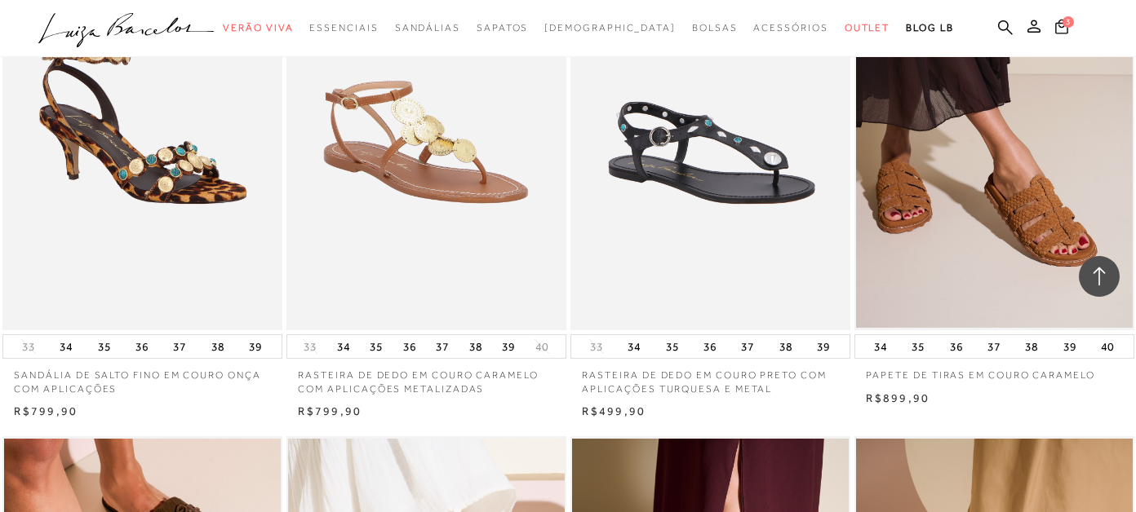
scroll to position [1550, 0]
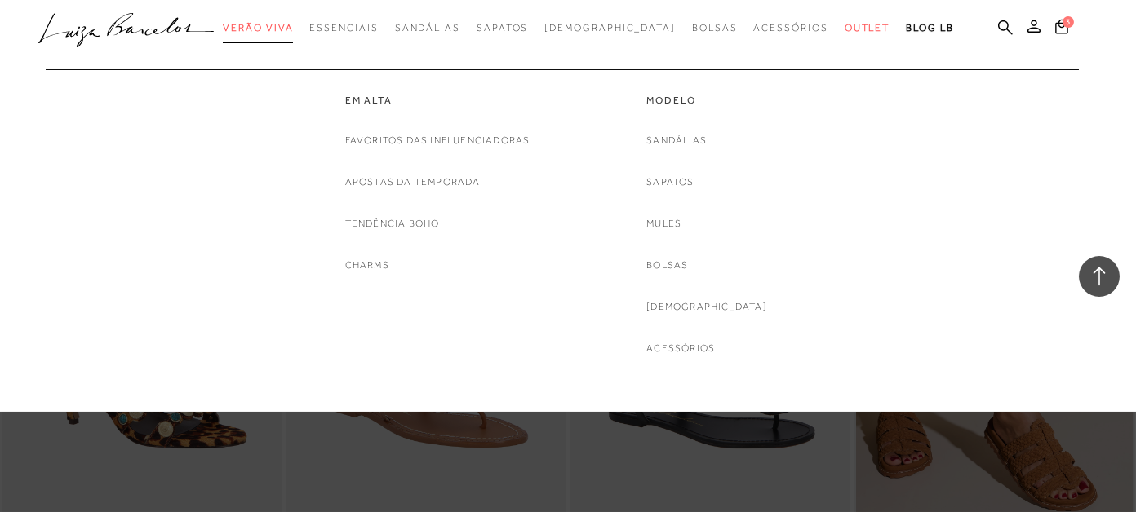
click at [287, 28] on span "Verão Viva" at bounding box center [258, 27] width 70 height 11
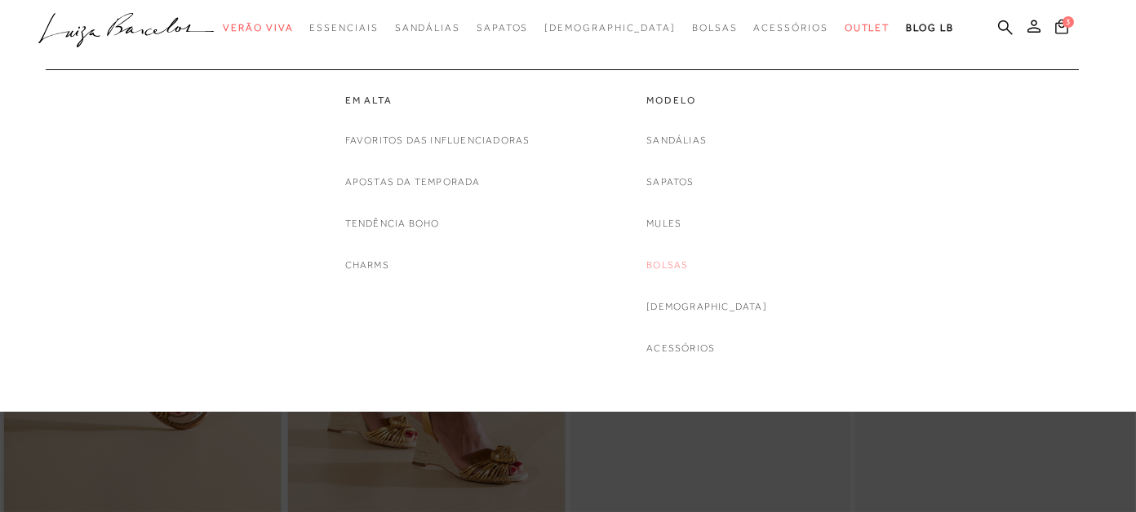
click at [688, 268] on link "Bolsas" at bounding box center [667, 265] width 42 height 17
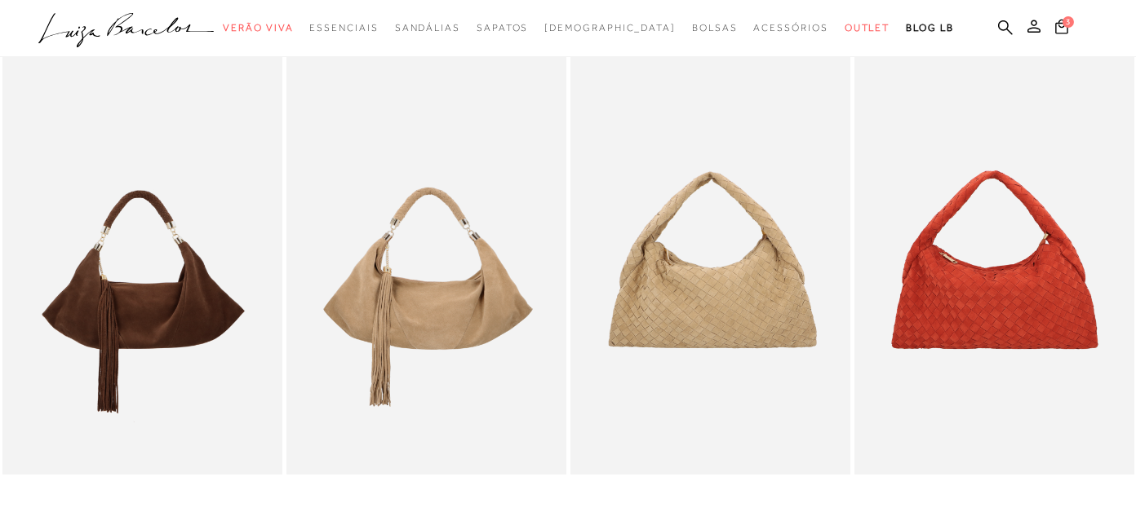
scroll to position [162, 0]
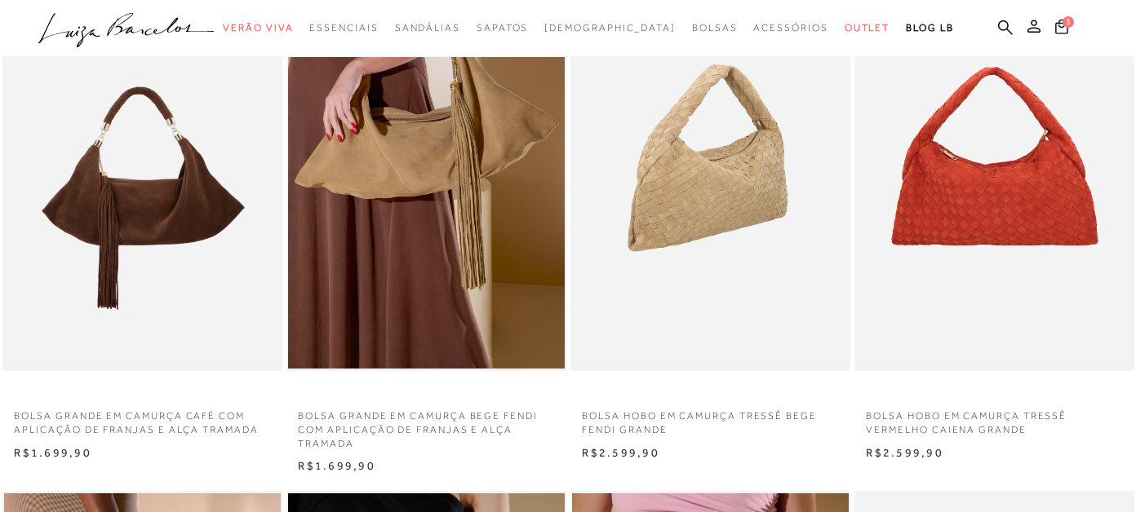
click at [686, 173] on img at bounding box center [711, 162] width 278 height 420
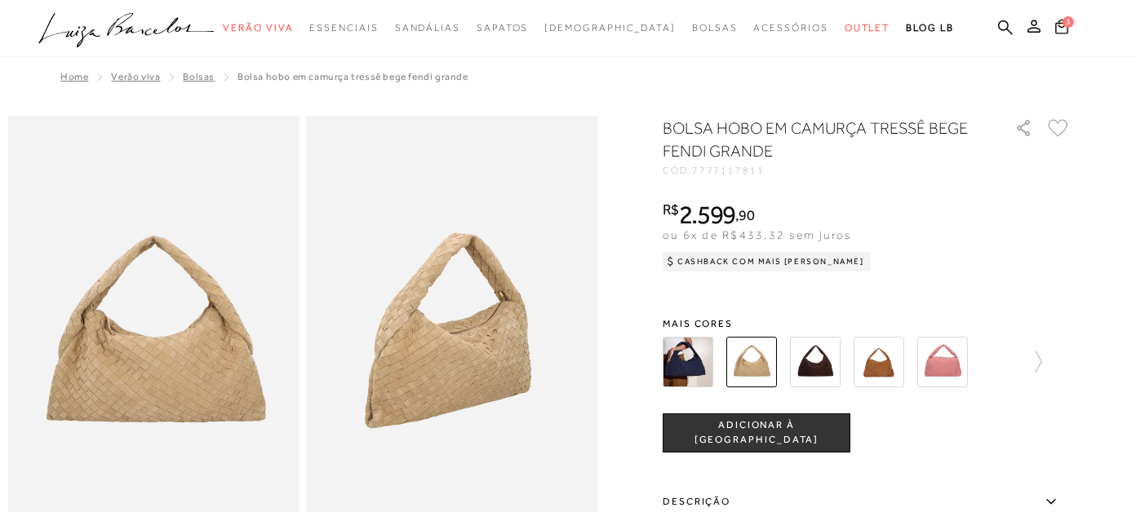
click at [827, 375] on img at bounding box center [815, 362] width 51 height 51
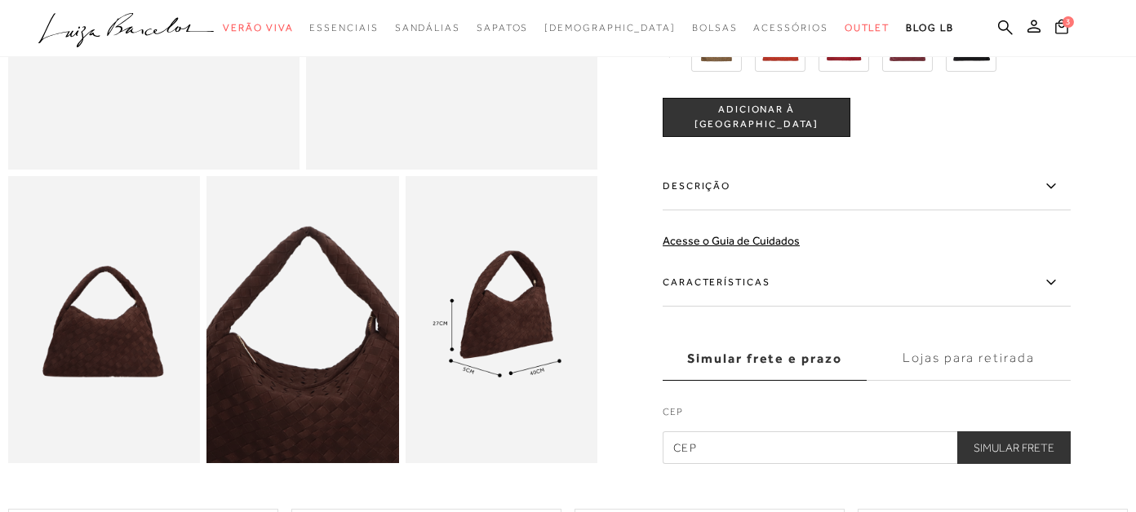
scroll to position [366, 0]
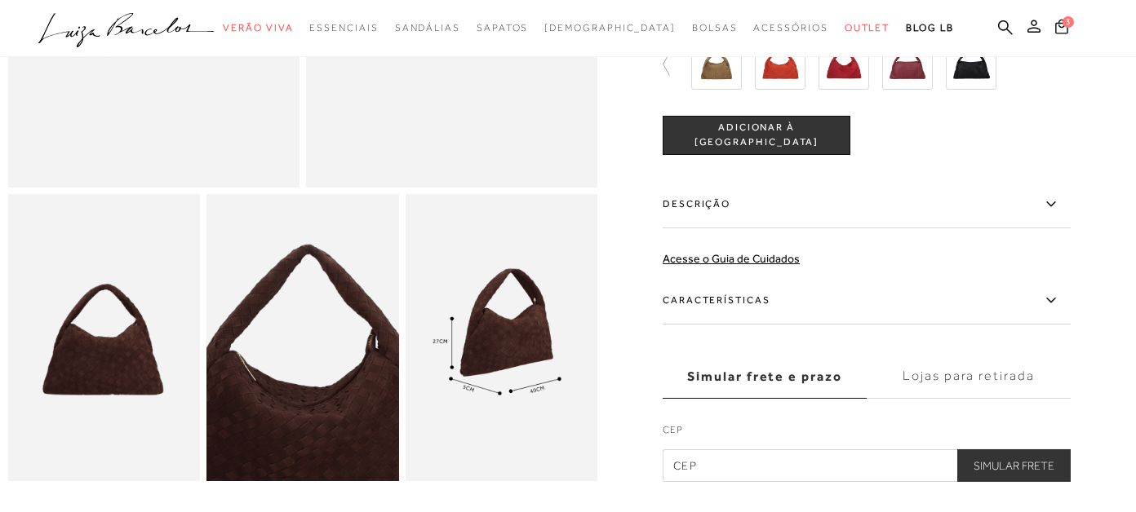
click at [125, 25] on icon ".a{fill-rule:evenodd;}" at bounding box center [126, 30] width 176 height 34
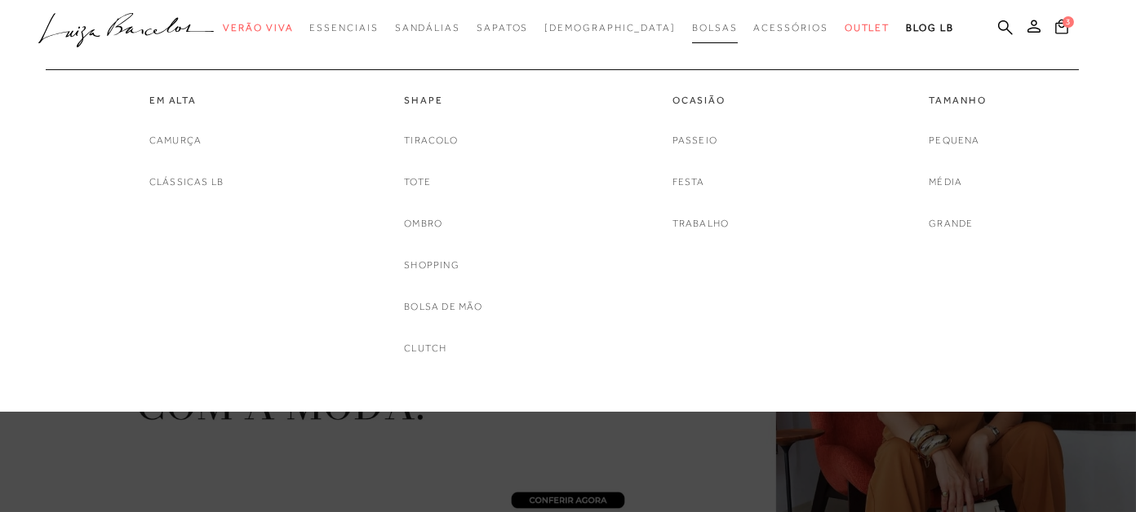
click at [692, 29] on span "Bolsas" at bounding box center [715, 27] width 46 height 11
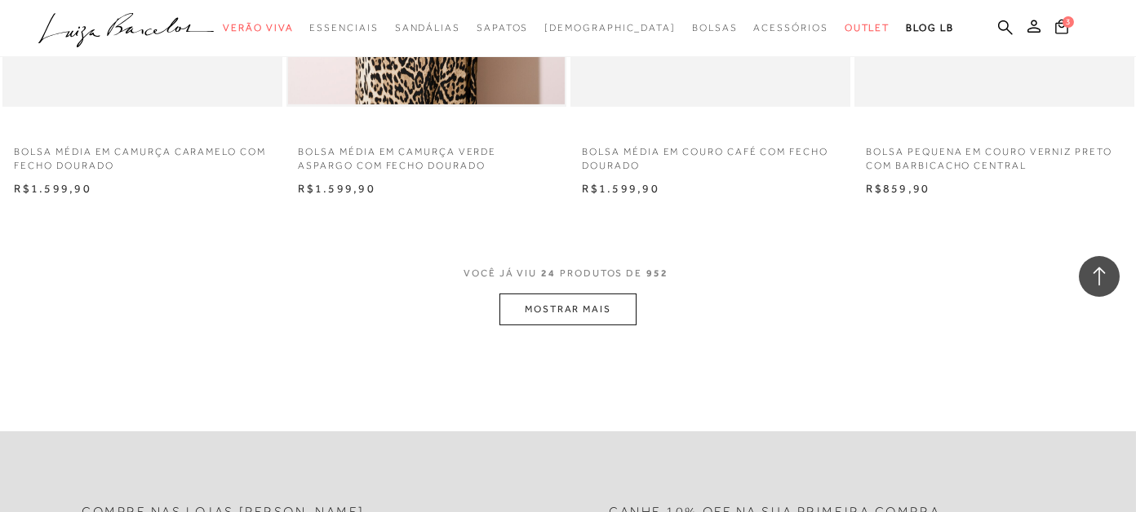
scroll to position [3182, 0]
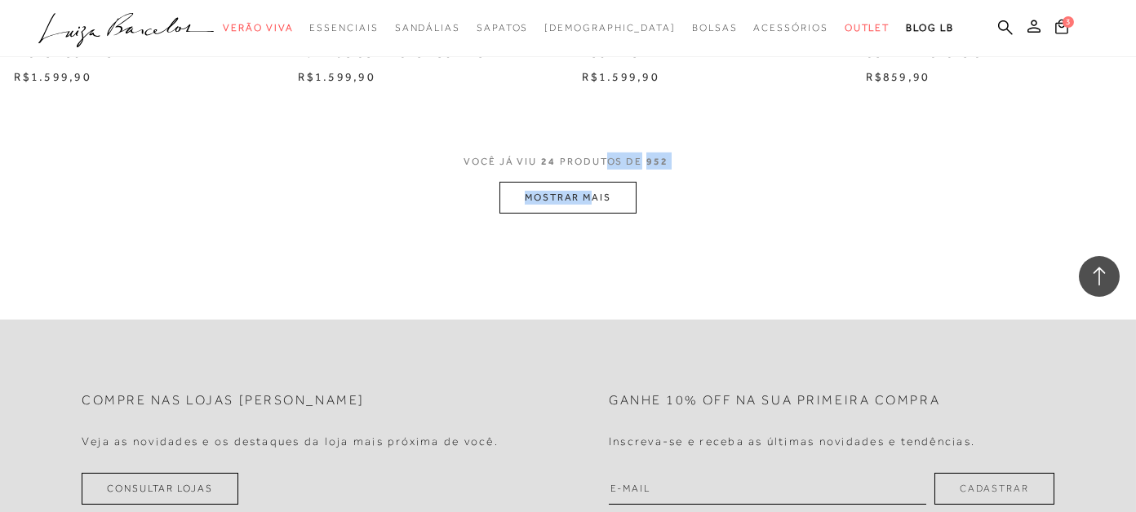
drag, startPoint x: 595, startPoint y: 180, endPoint x: 594, endPoint y: 205, distance: 24.5
click at [593, 191] on div "VOCÊ JÁ VIU 24 PRODUTOS DE 952 MOSTRAR MAIS" at bounding box center [568, 183] width 1136 height 61
click at [594, 204] on button "MOSTRAR MAIS" at bounding box center [567, 198] width 137 height 32
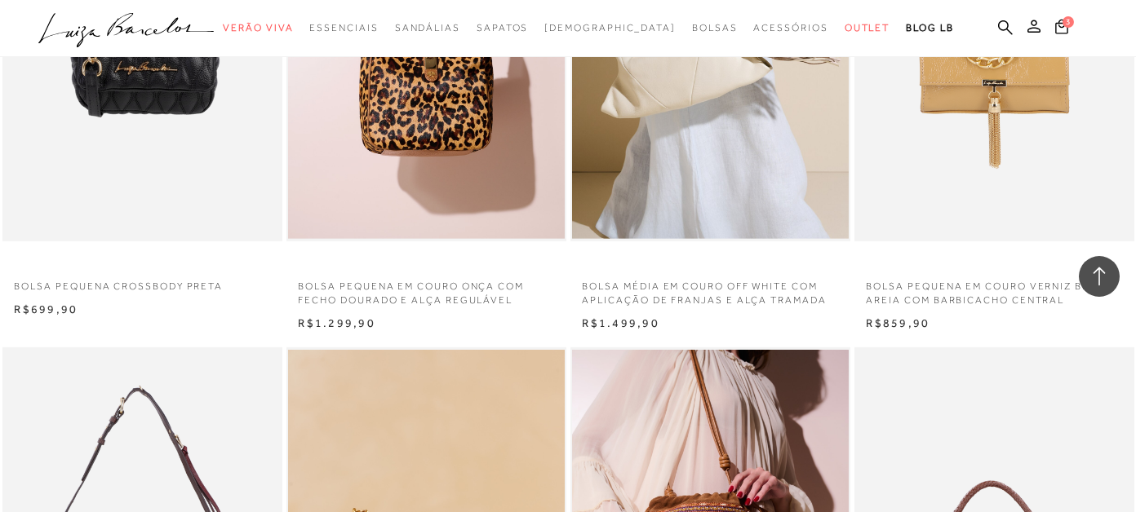
scroll to position [5059, 0]
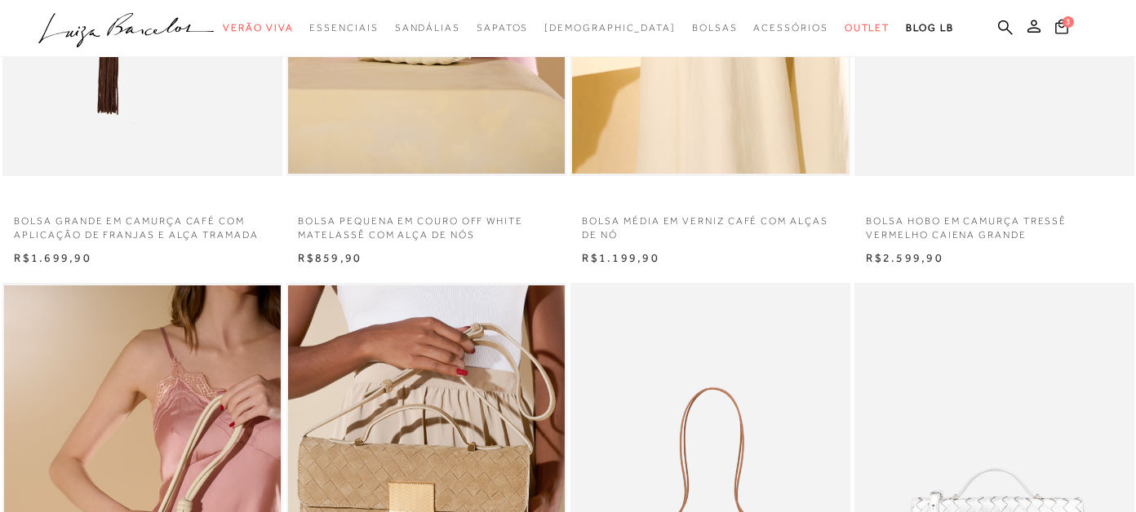
scroll to position [489, 0]
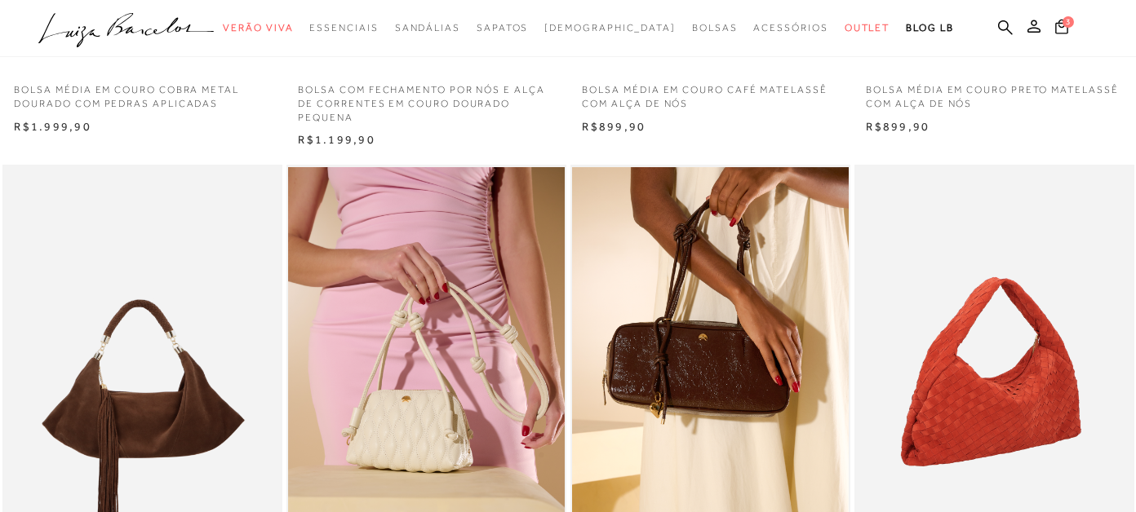
click at [1022, 405] on img at bounding box center [995, 375] width 278 height 420
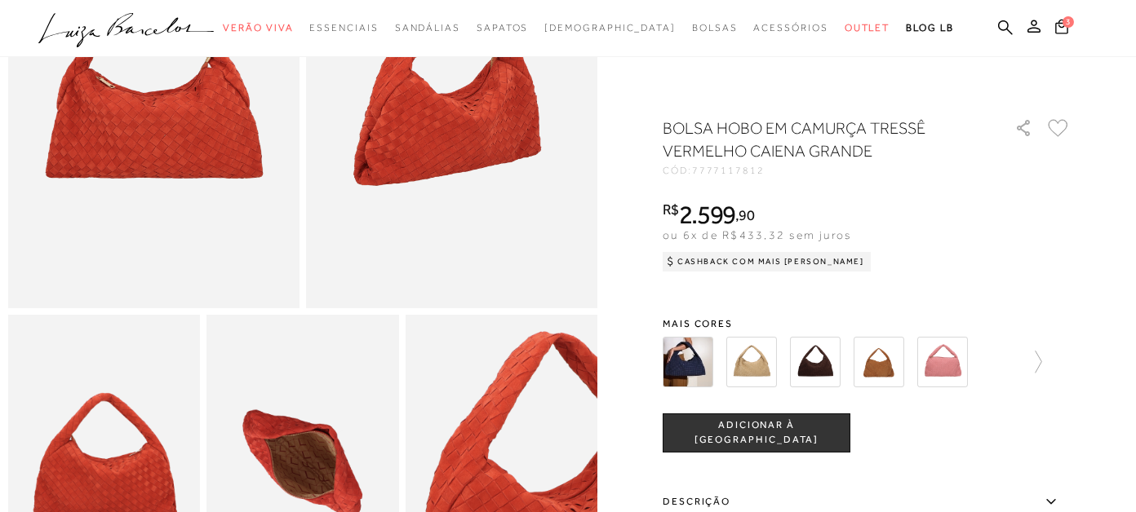
click at [818, 367] on img at bounding box center [815, 362] width 51 height 51
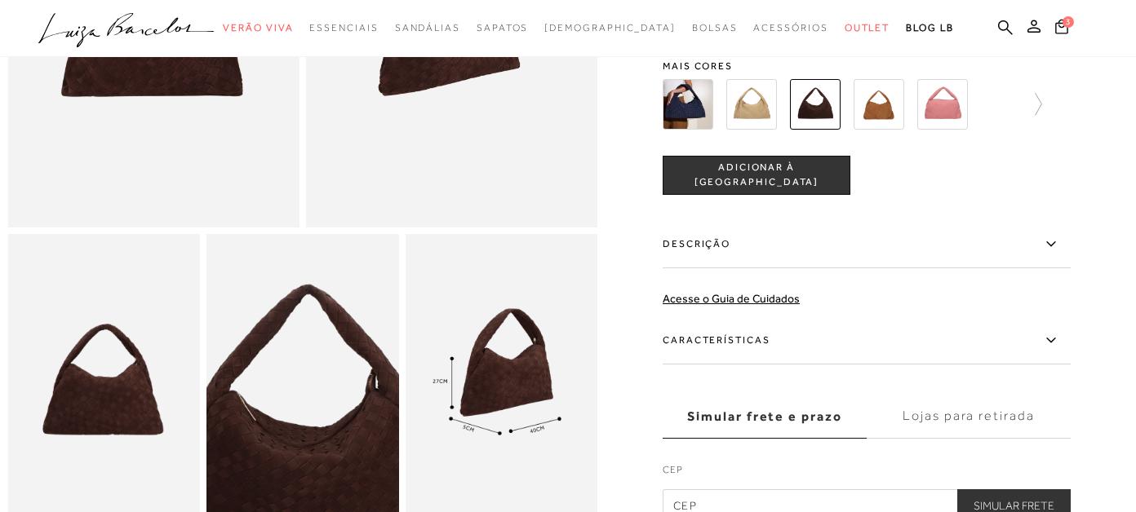
scroll to position [571, 0]
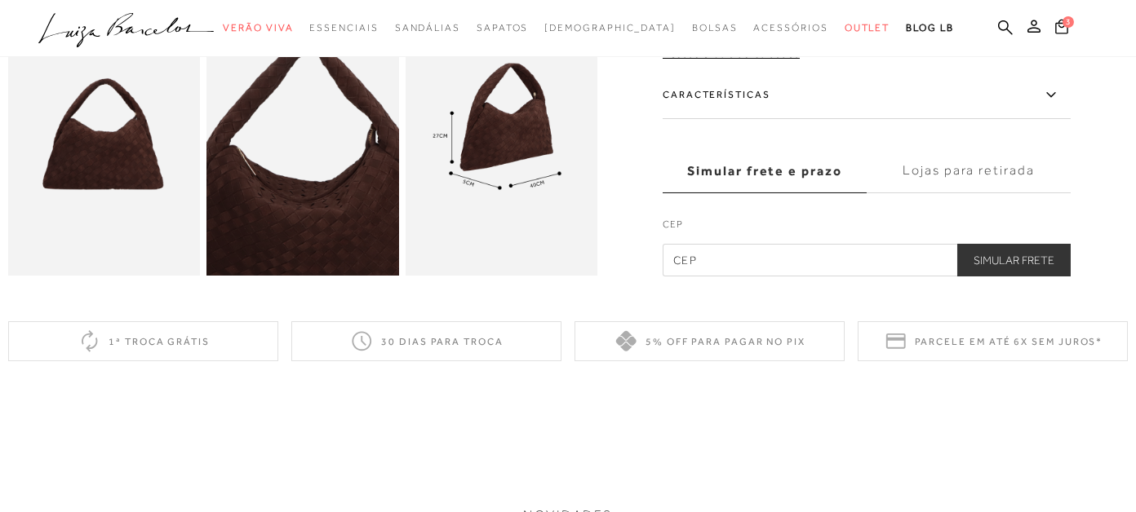
click at [100, 211] on img at bounding box center [104, 133] width 192 height 288
click at [55, 153] on img at bounding box center [104, 133] width 192 height 288
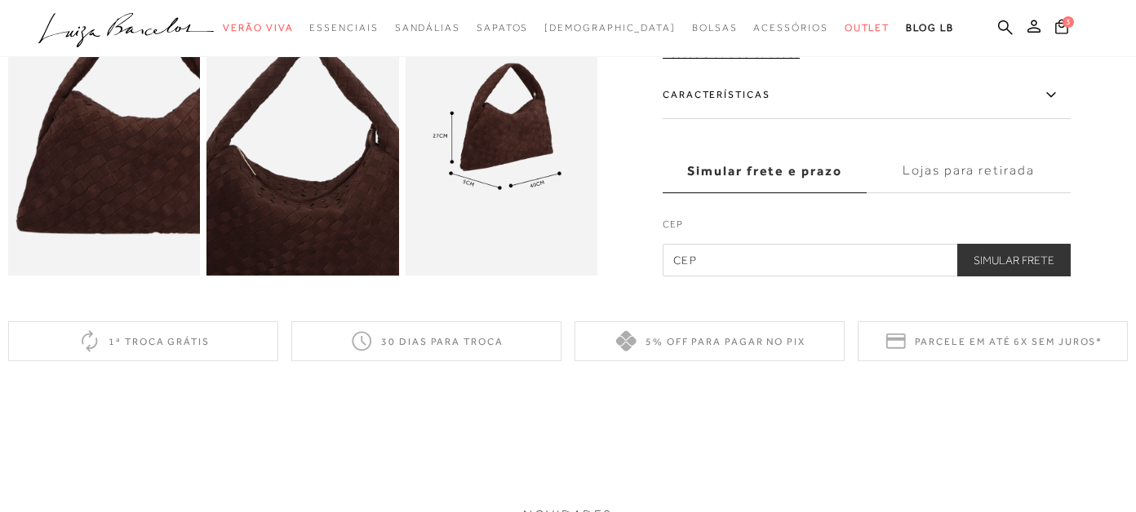
click at [64, 159] on img at bounding box center [139, 118] width 384 height 576
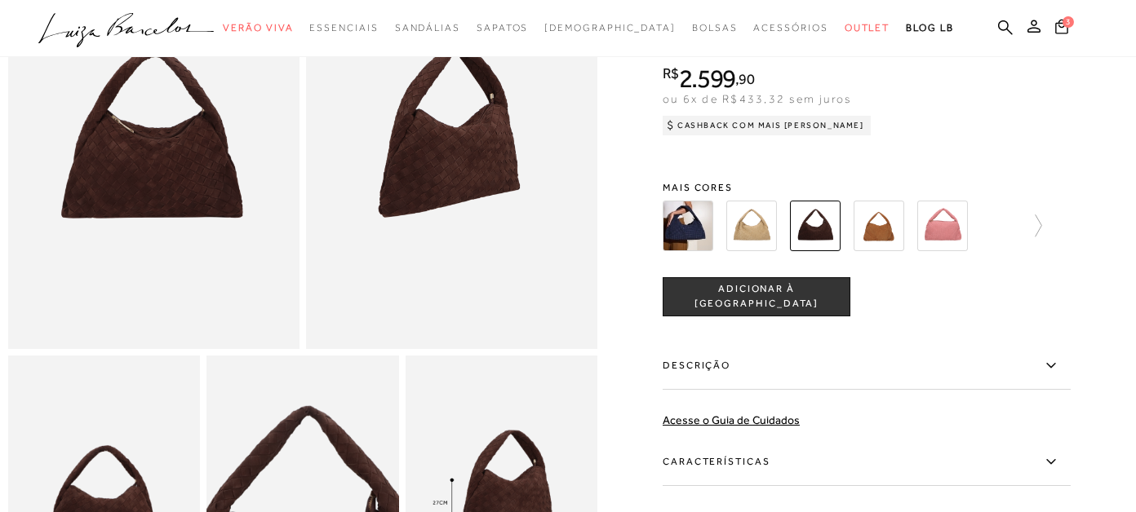
scroll to position [0, 0]
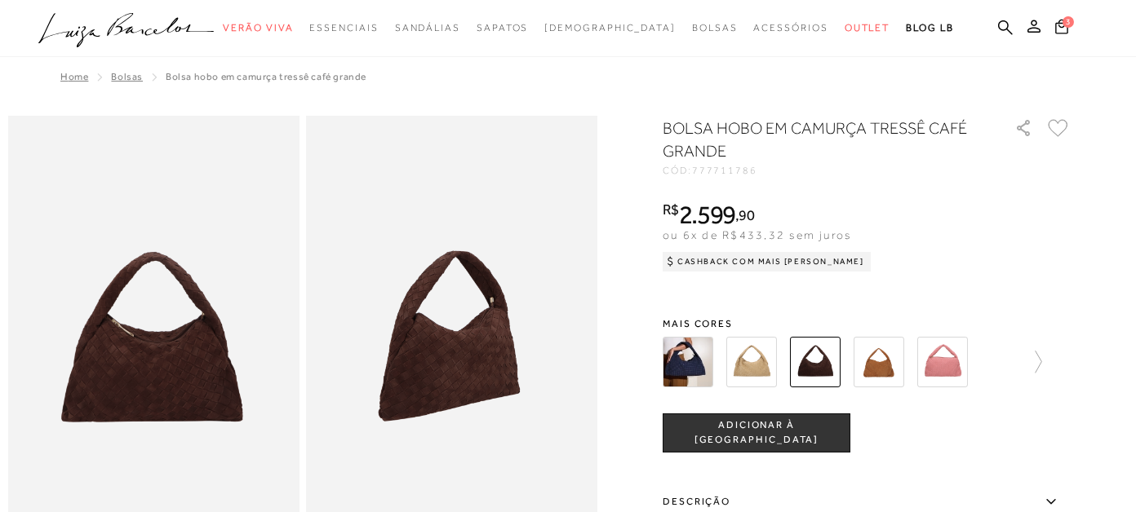
click at [762, 371] on img at bounding box center [751, 362] width 51 height 51
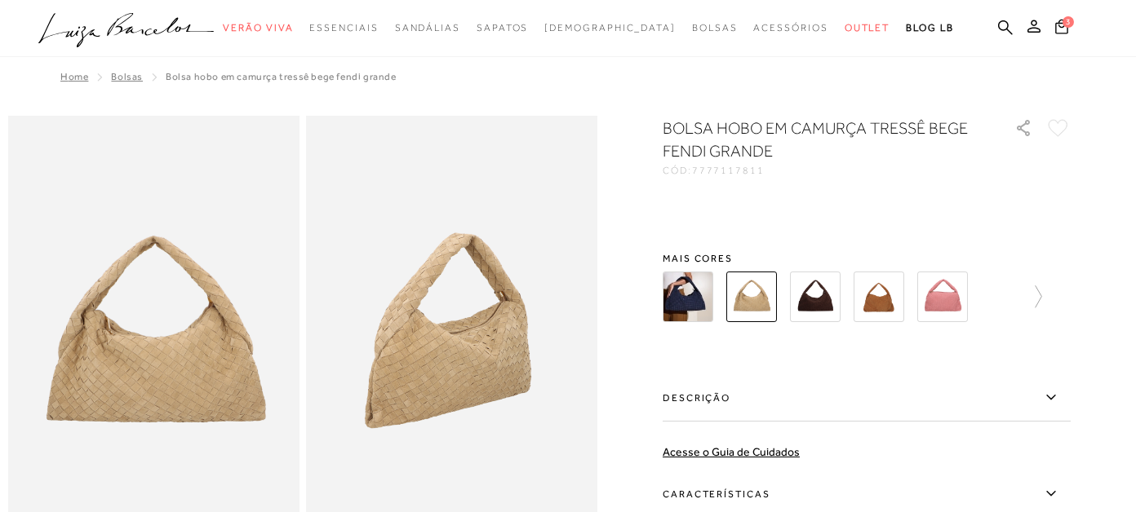
click at [829, 322] on img at bounding box center [815, 297] width 51 height 51
